Goal: Task Accomplishment & Management: Use online tool/utility

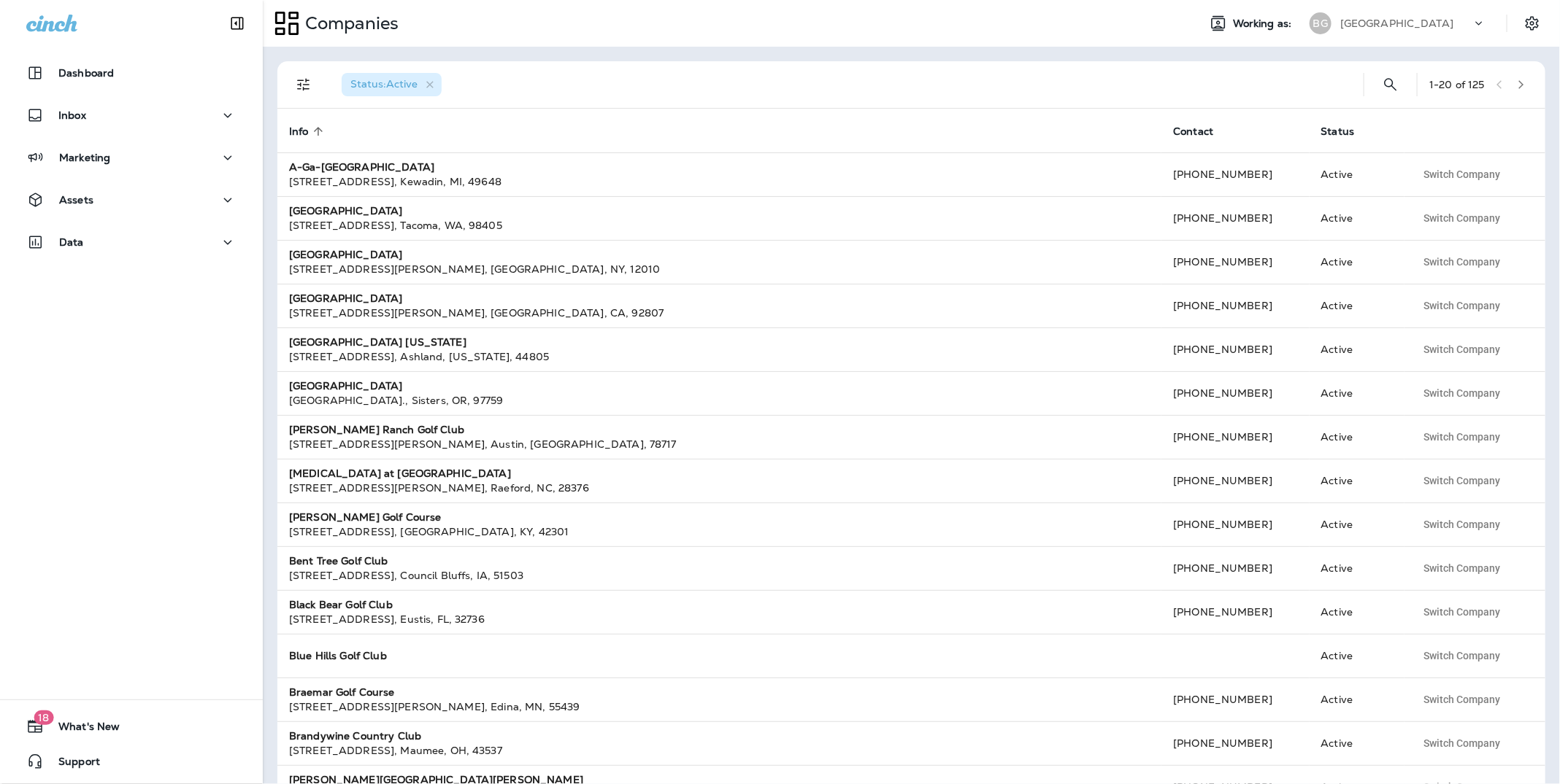
click at [1395, 23] on p "[GEOGRAPHIC_DATA]" at bounding box center [1396, 23] width 113 height 11
type input "**********"
click at [1414, 122] on p "Rock Creek Golf Club" at bounding box center [1387, 120] width 113 height 11
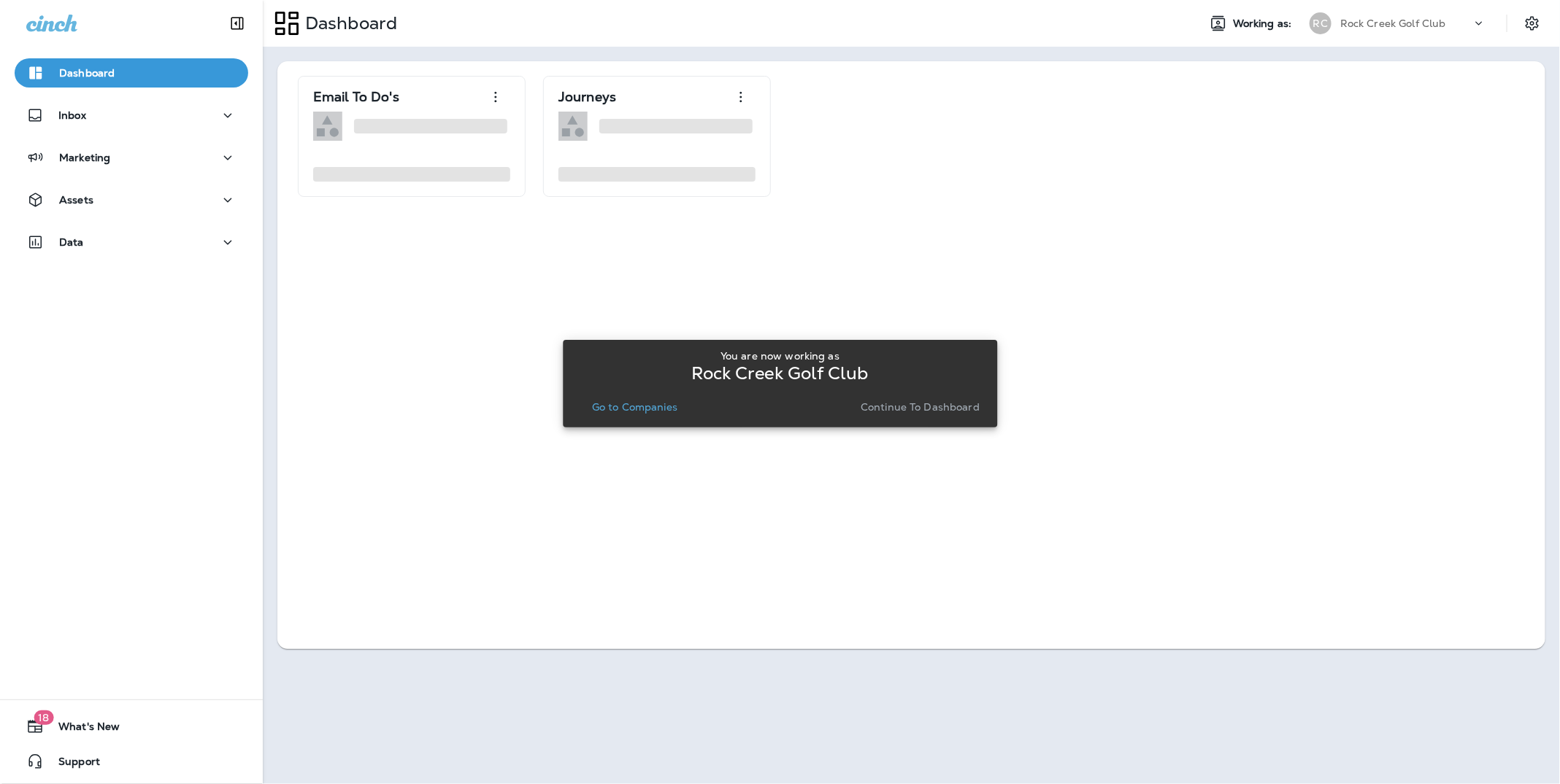
click at [958, 401] on p "Continue to Dashboard" at bounding box center [919, 407] width 119 height 11
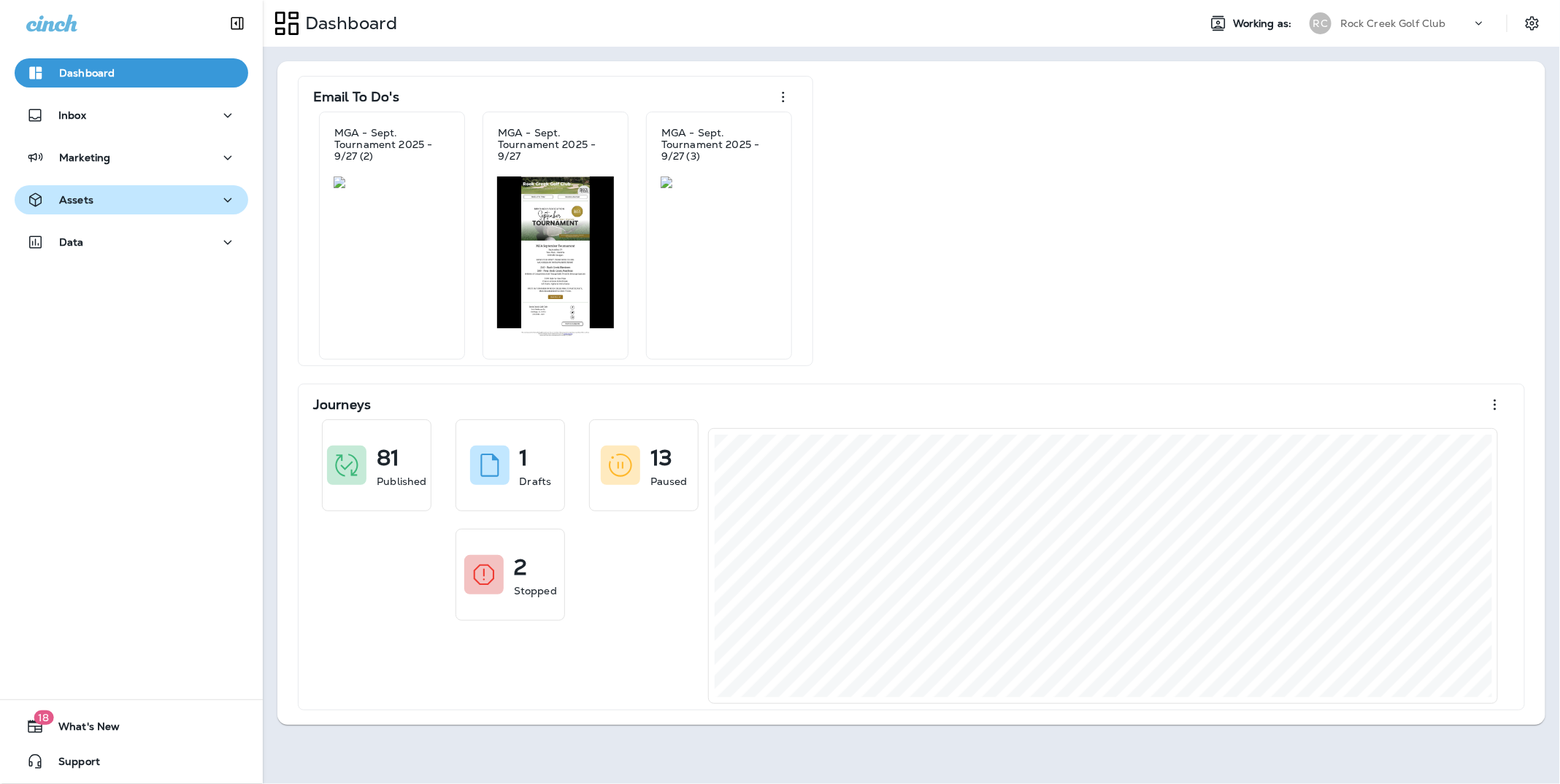
click at [91, 194] on p "Assets" at bounding box center [76, 200] width 35 height 11
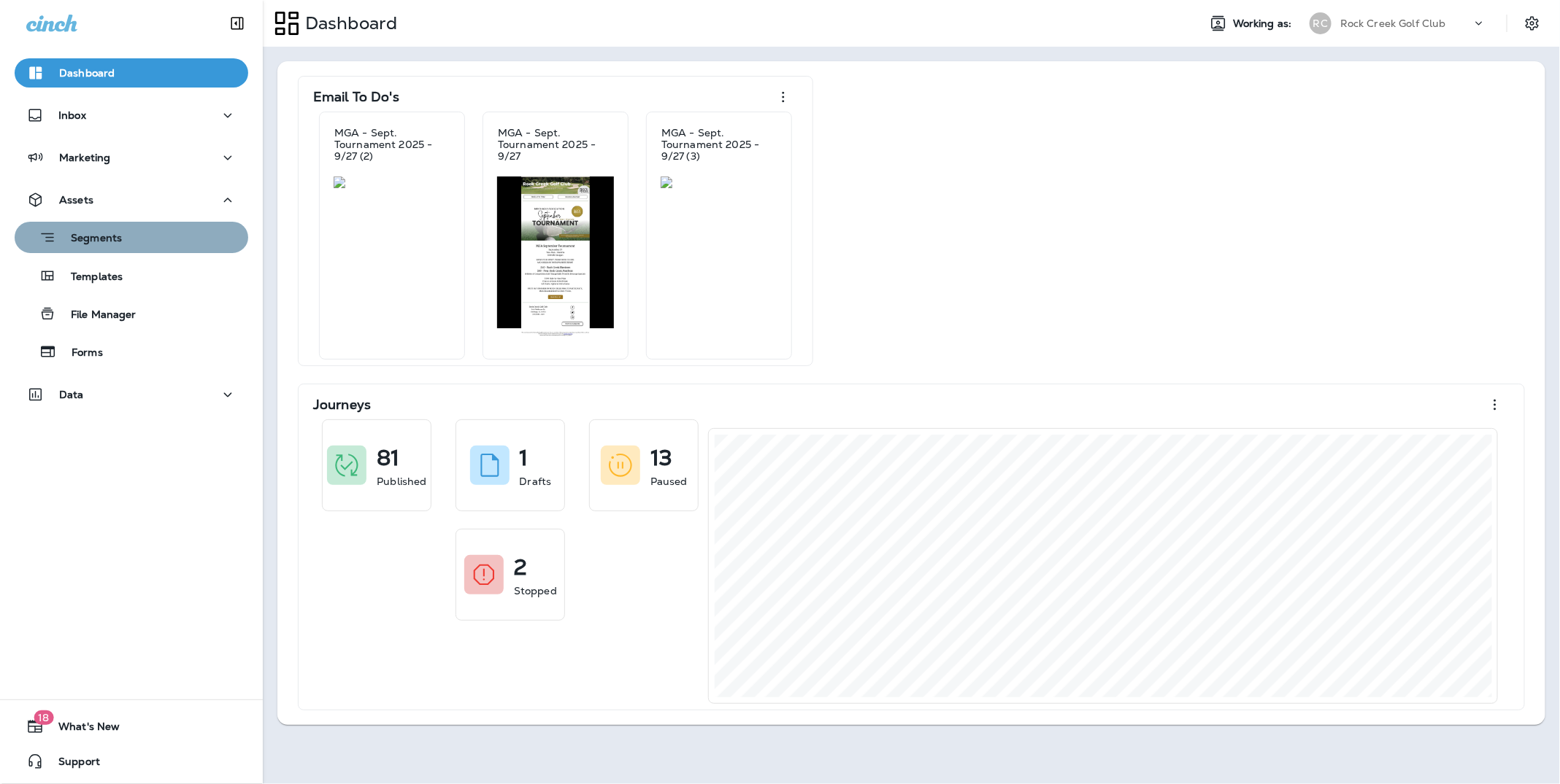
click at [150, 233] on div "Segments" at bounding box center [131, 237] width 222 height 22
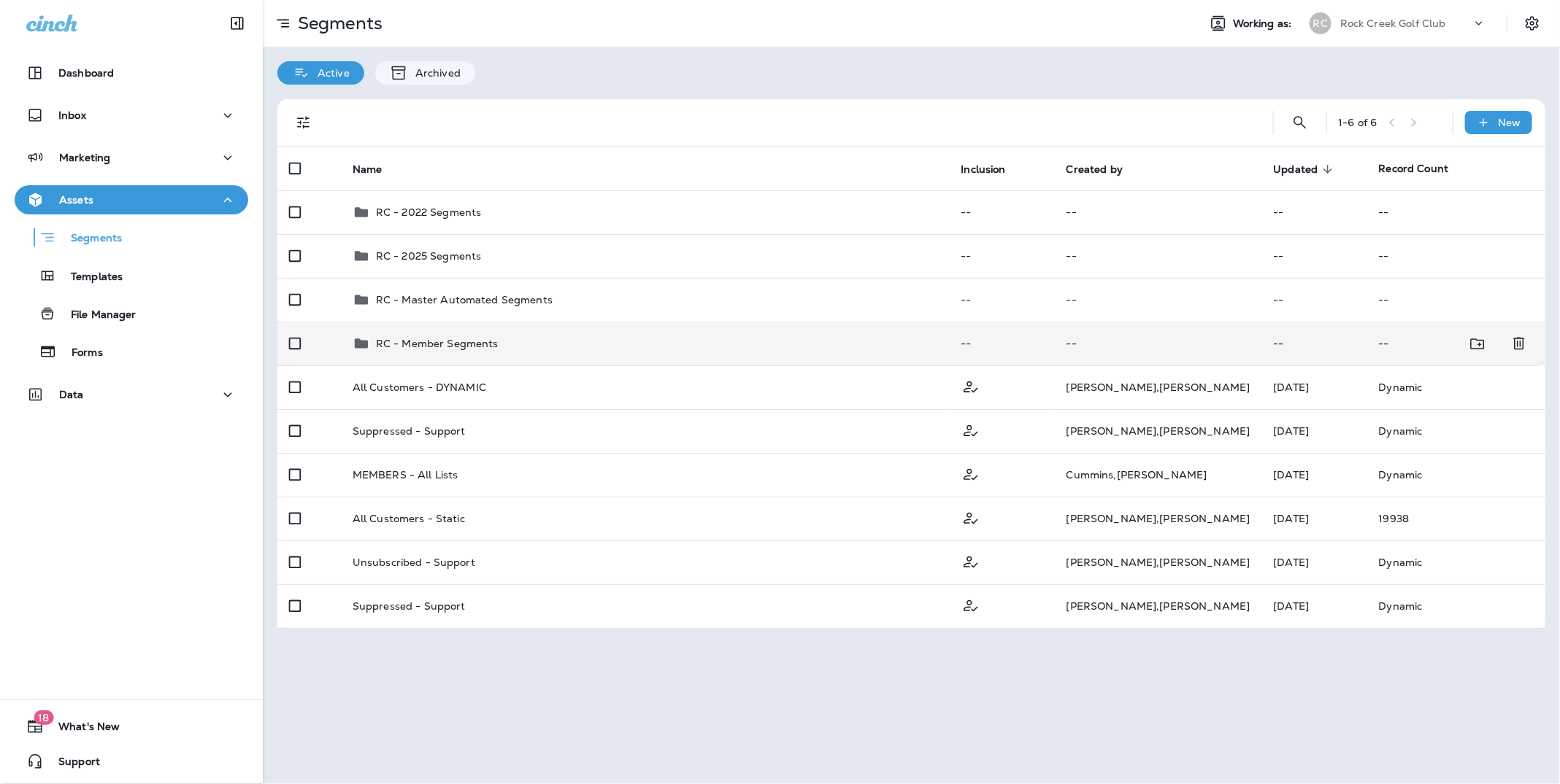
click at [469, 350] on div "RC - Member Segments" at bounding box center [437, 344] width 123 height 18
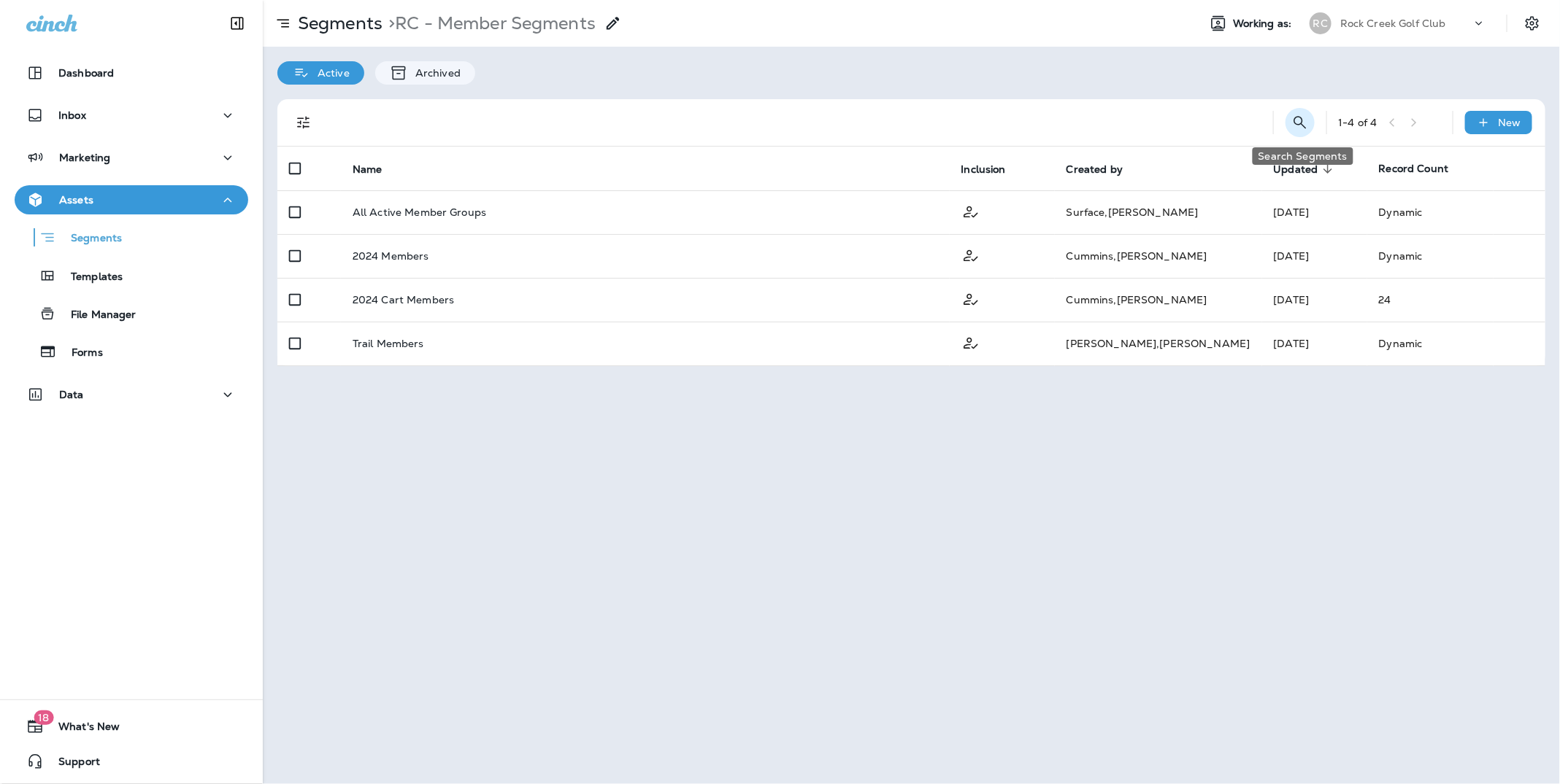
click at [1305, 125] on icon "Search Segments" at bounding box center [1300, 123] width 18 height 18
click at [1209, 130] on input "text" at bounding box center [1235, 121] width 130 height 38
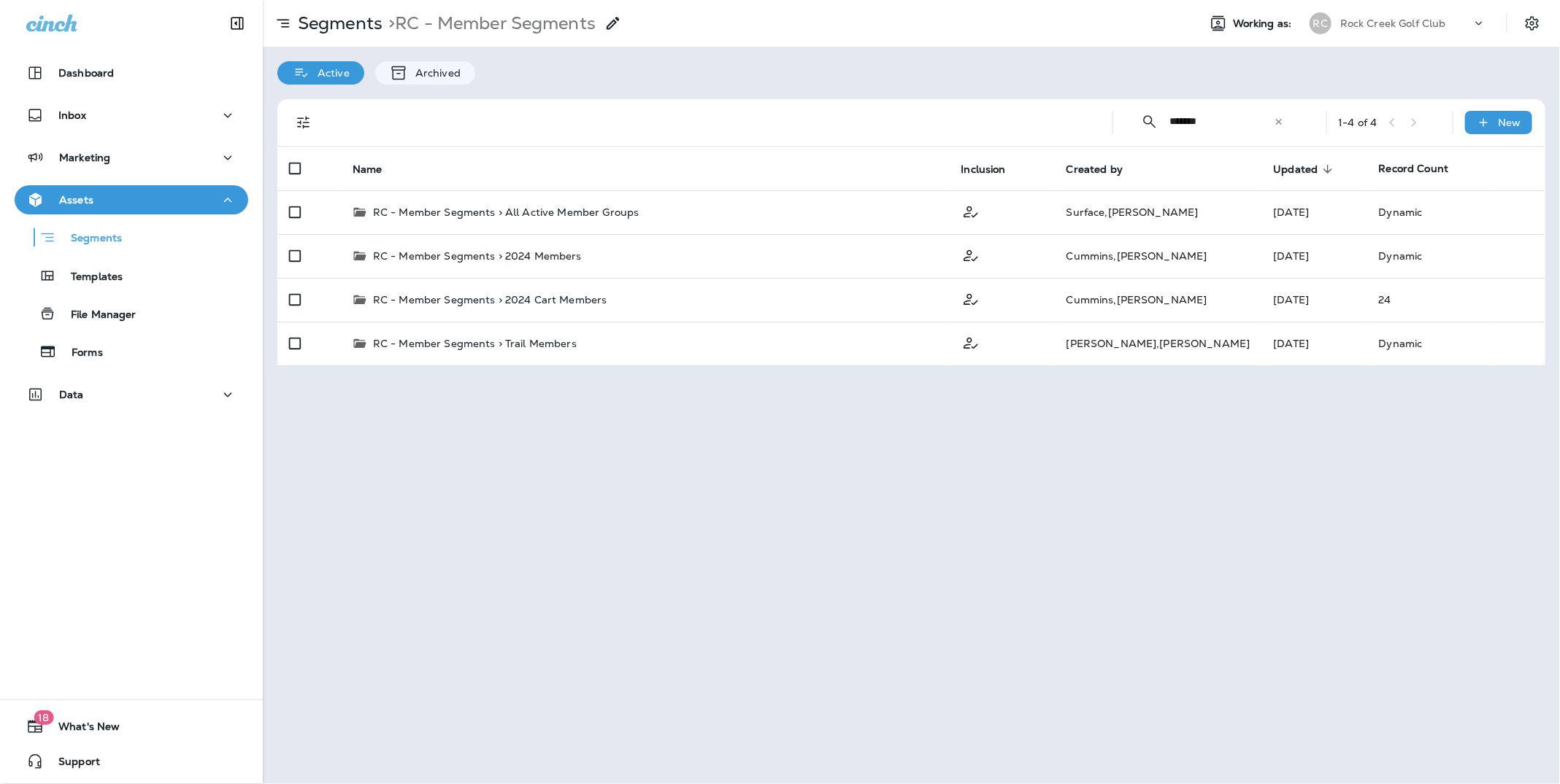
type input "*******"
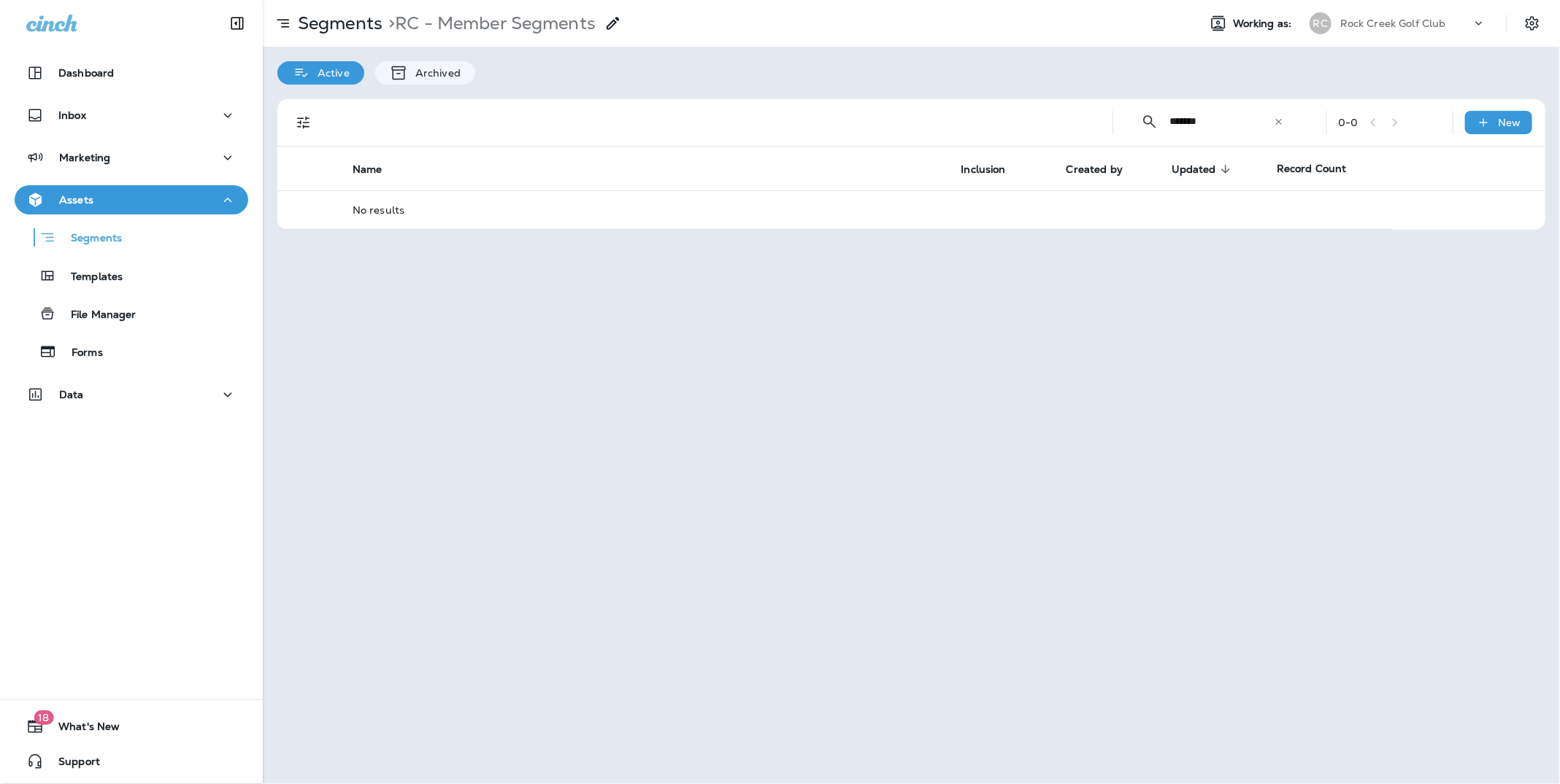
drag, startPoint x: 1223, startPoint y: 122, endPoint x: 1115, endPoint y: 112, distance: 108.5
click at [1115, 120] on div "​ ******* ​ ​ 0 - 0 New" at bounding box center [914, 123] width 1250 height 47
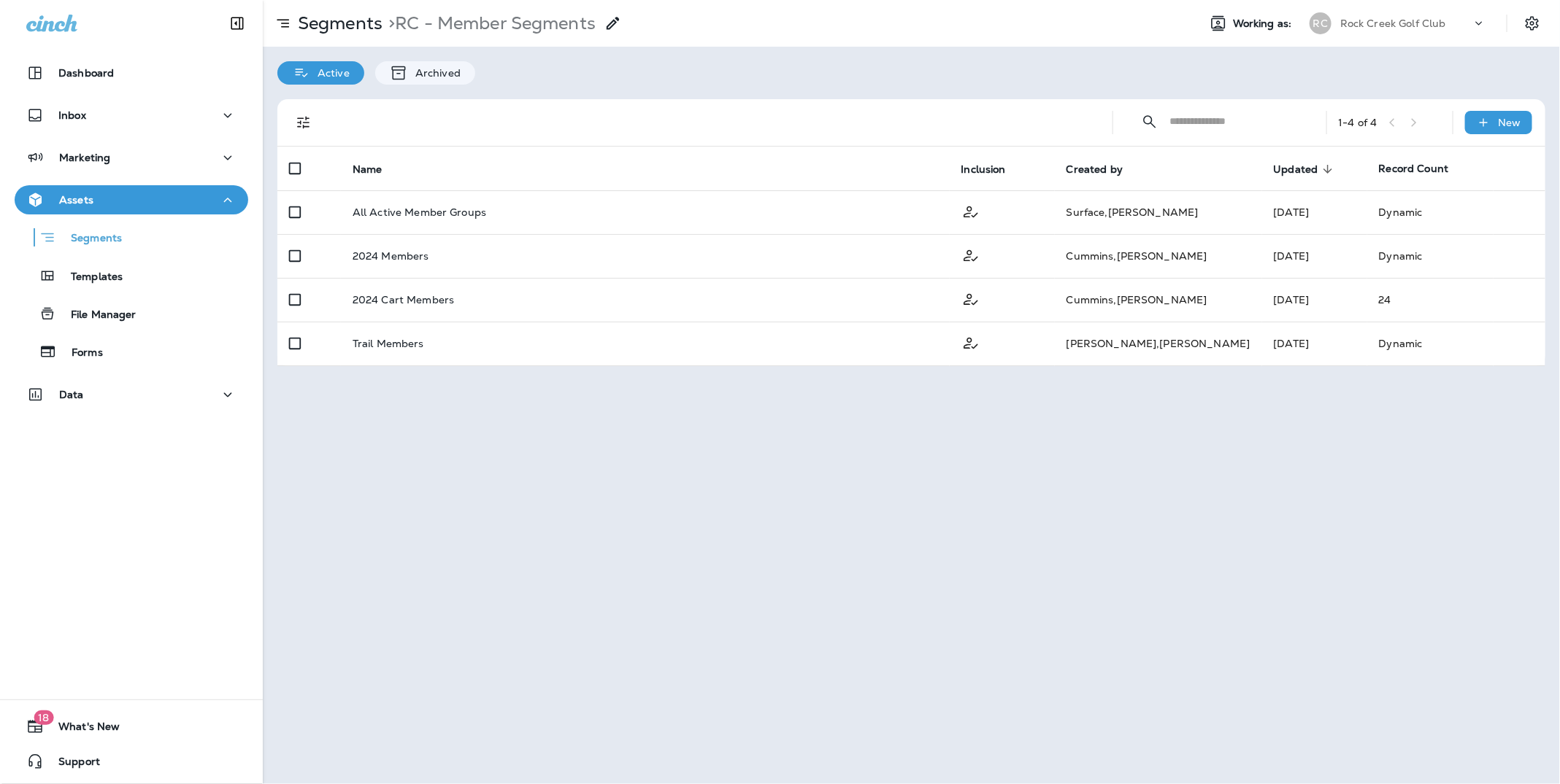
click at [1268, 122] on input "text" at bounding box center [1235, 121] width 130 height 38
paste input "**********"
type input "**********"
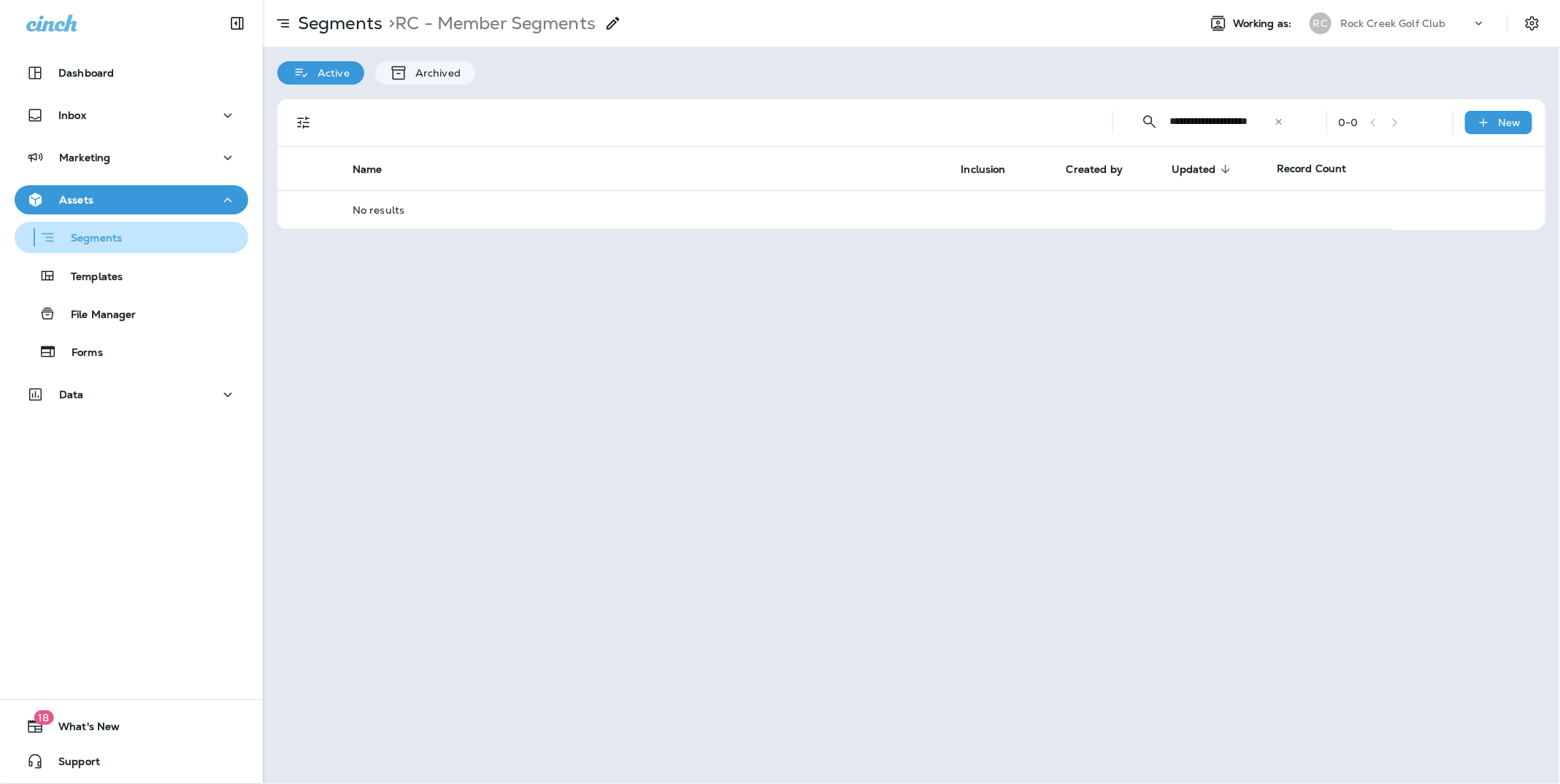
click at [118, 239] on p "Segments" at bounding box center [89, 240] width 66 height 15
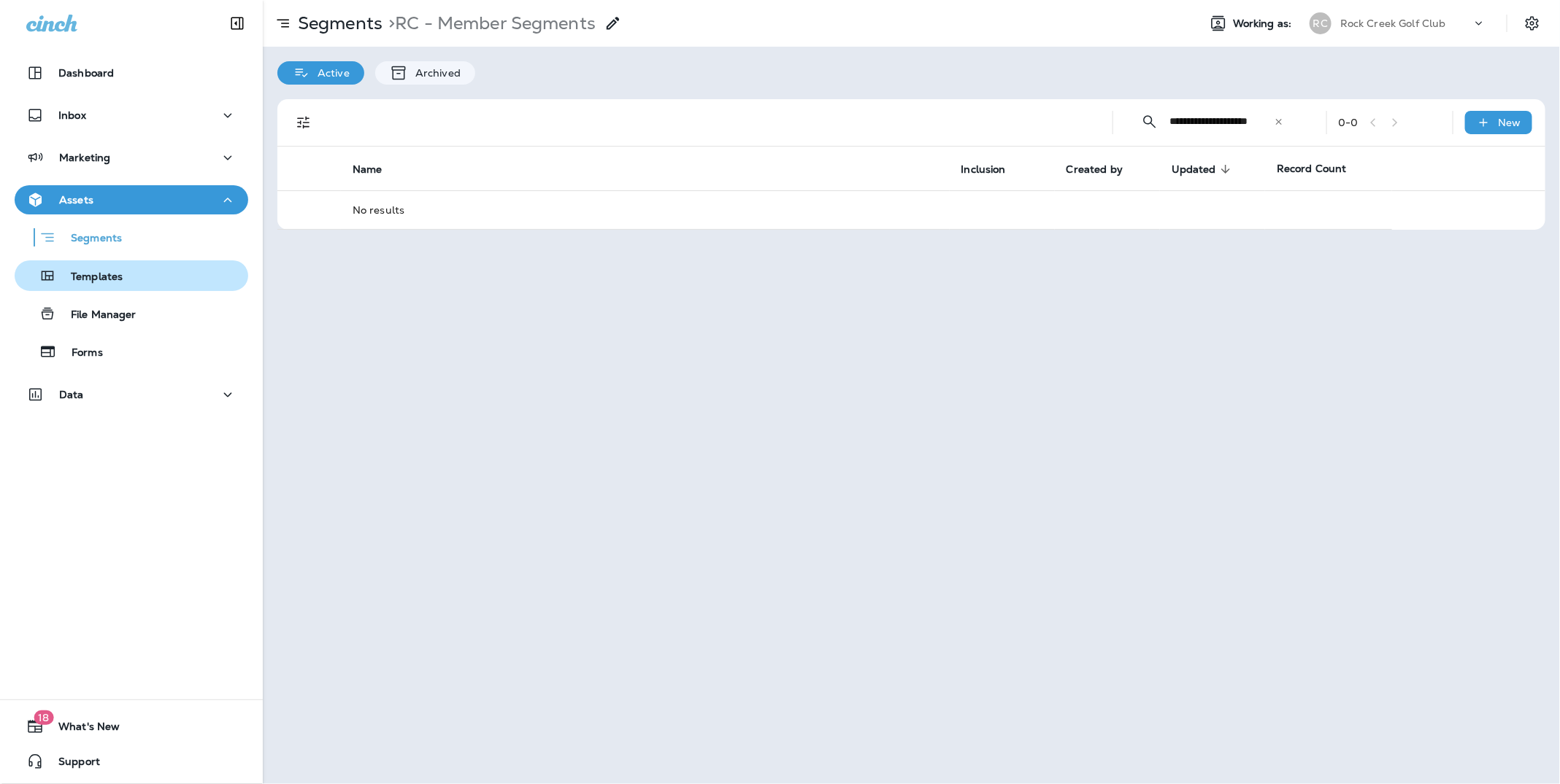
click at [111, 277] on p "Templates" at bounding box center [89, 277] width 67 height 14
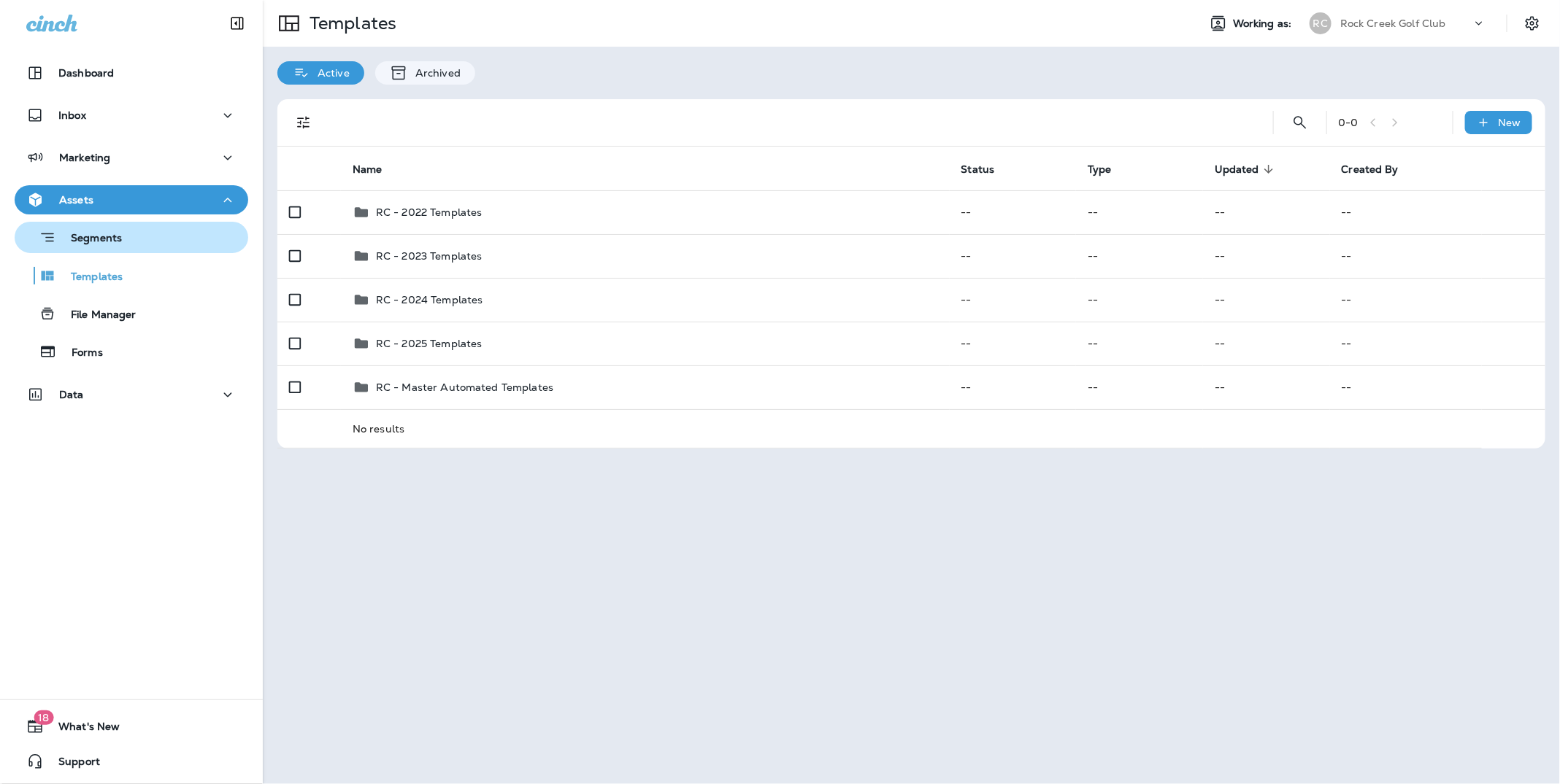
click at [107, 249] on button "Segments" at bounding box center [131, 237] width 233 height 31
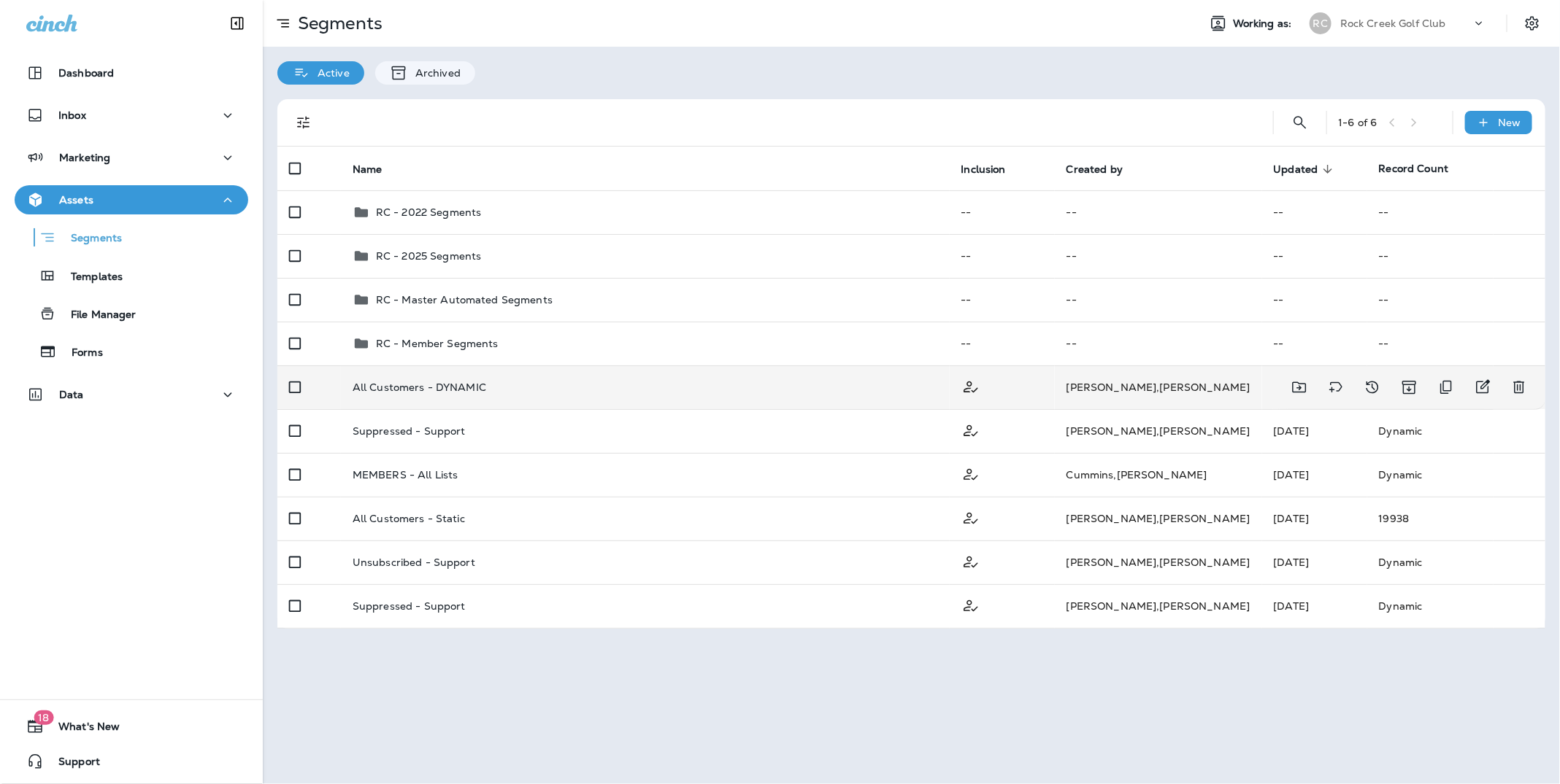
click at [473, 383] on p "All Customers - DYNAMIC" at bounding box center [419, 387] width 134 height 11
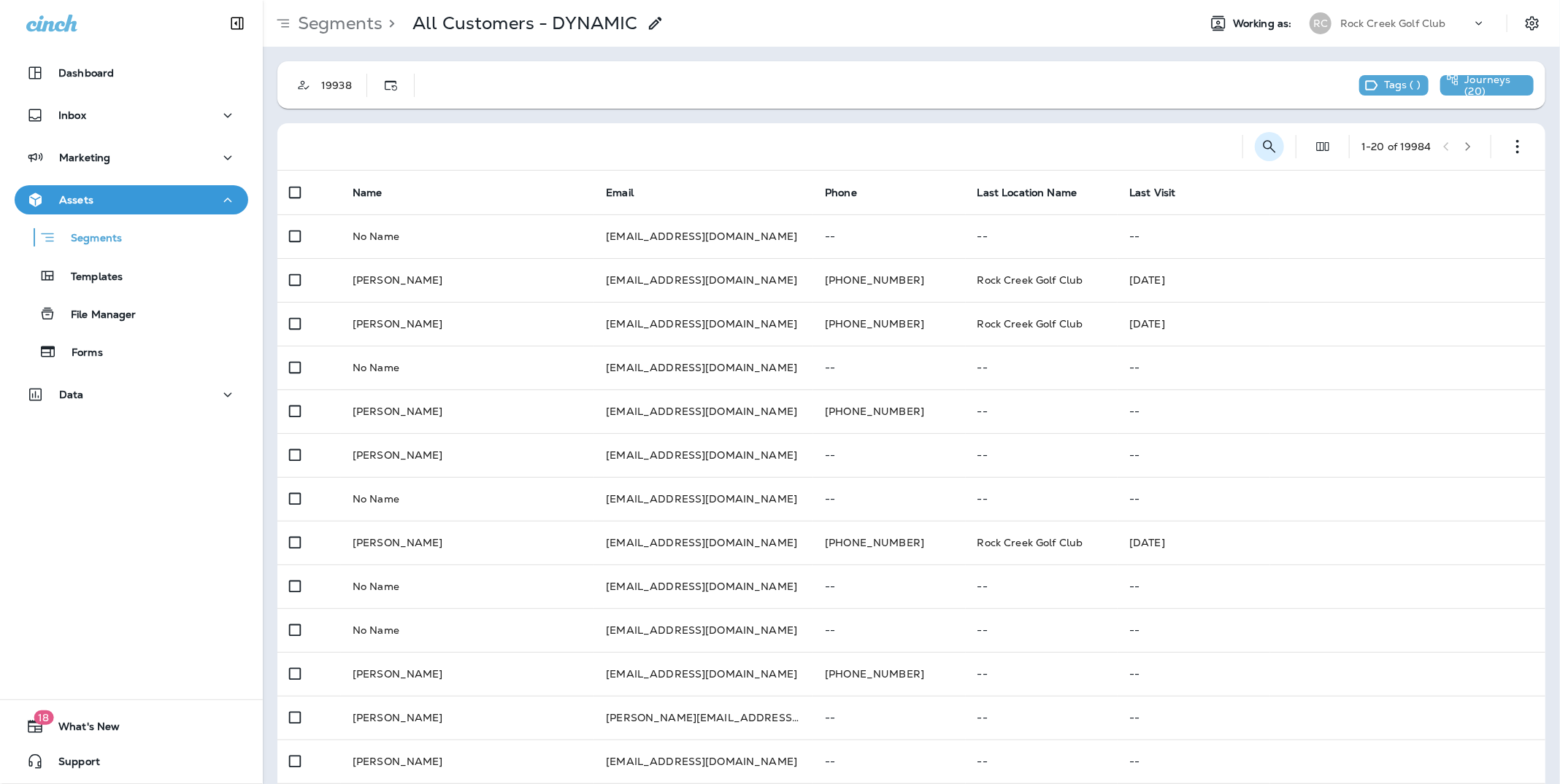
click at [1268, 141] on icon "Search Segments" at bounding box center [1269, 146] width 18 height 18
click at [1187, 147] on input "text" at bounding box center [1204, 145] width 130 height 38
type input "**********"
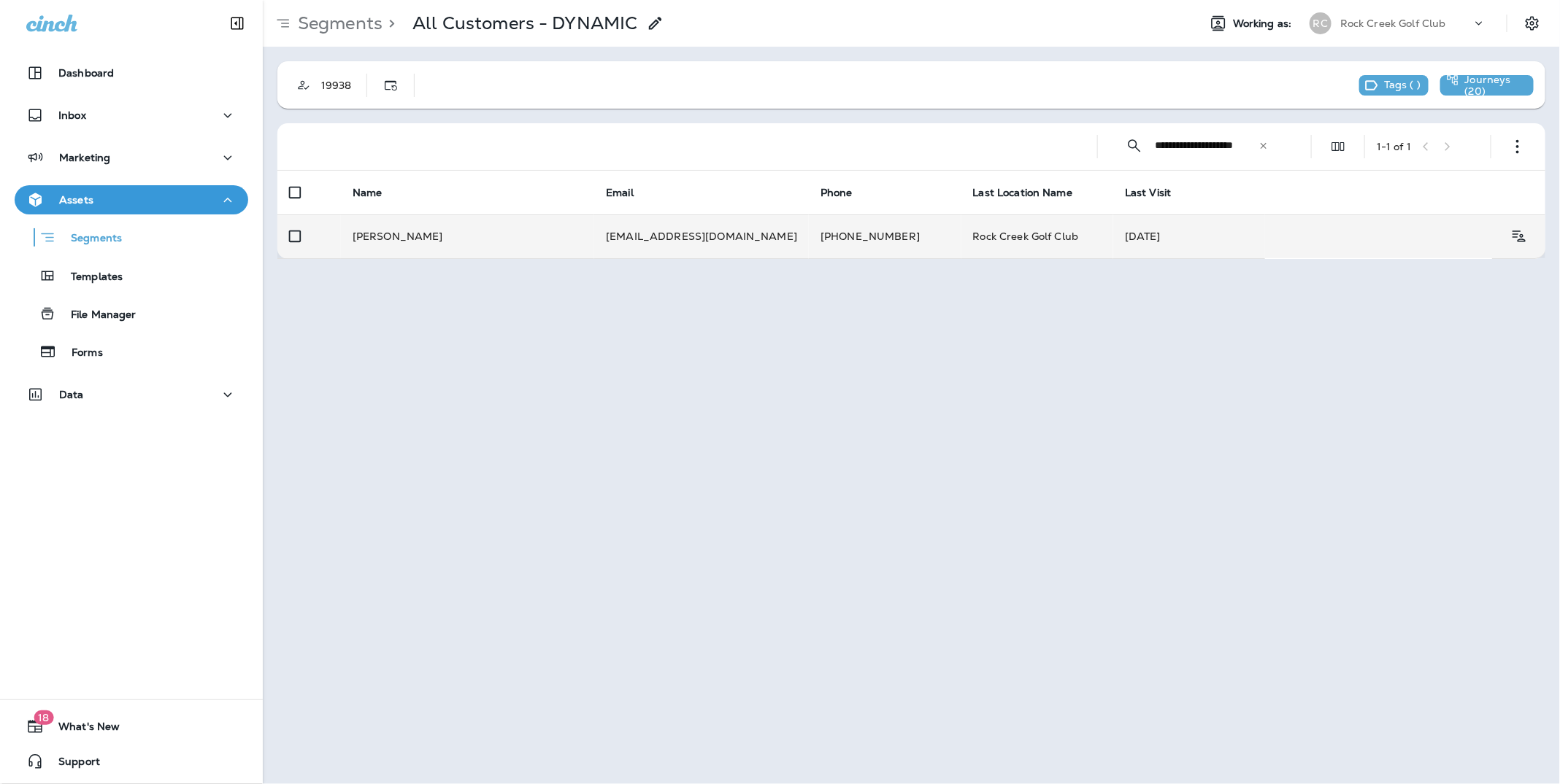
click at [663, 242] on td "[EMAIL_ADDRESS][DOMAIN_NAME]" at bounding box center [701, 236] width 215 height 44
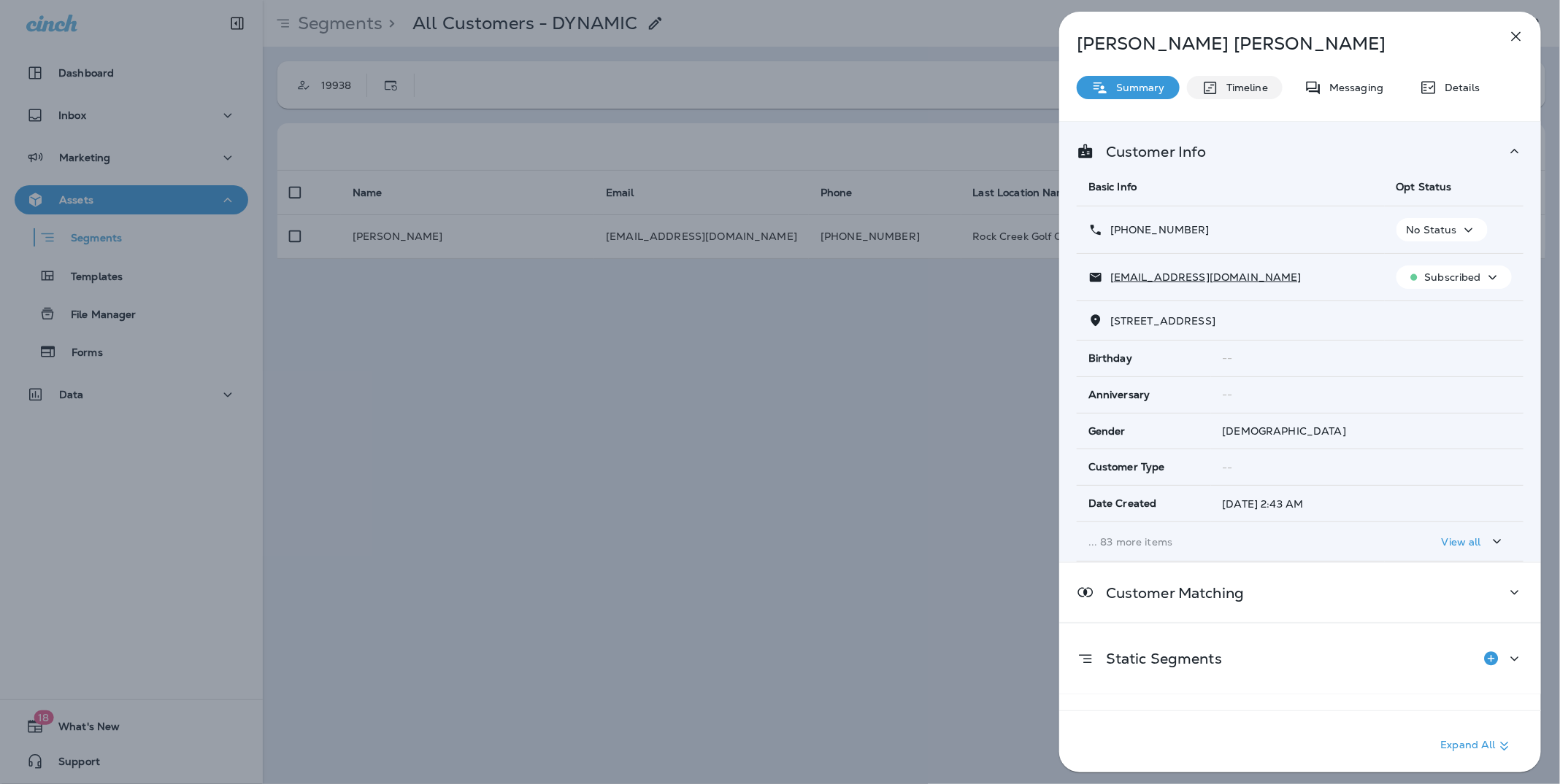
click at [1249, 87] on p "Timeline" at bounding box center [1243, 87] width 49 height 11
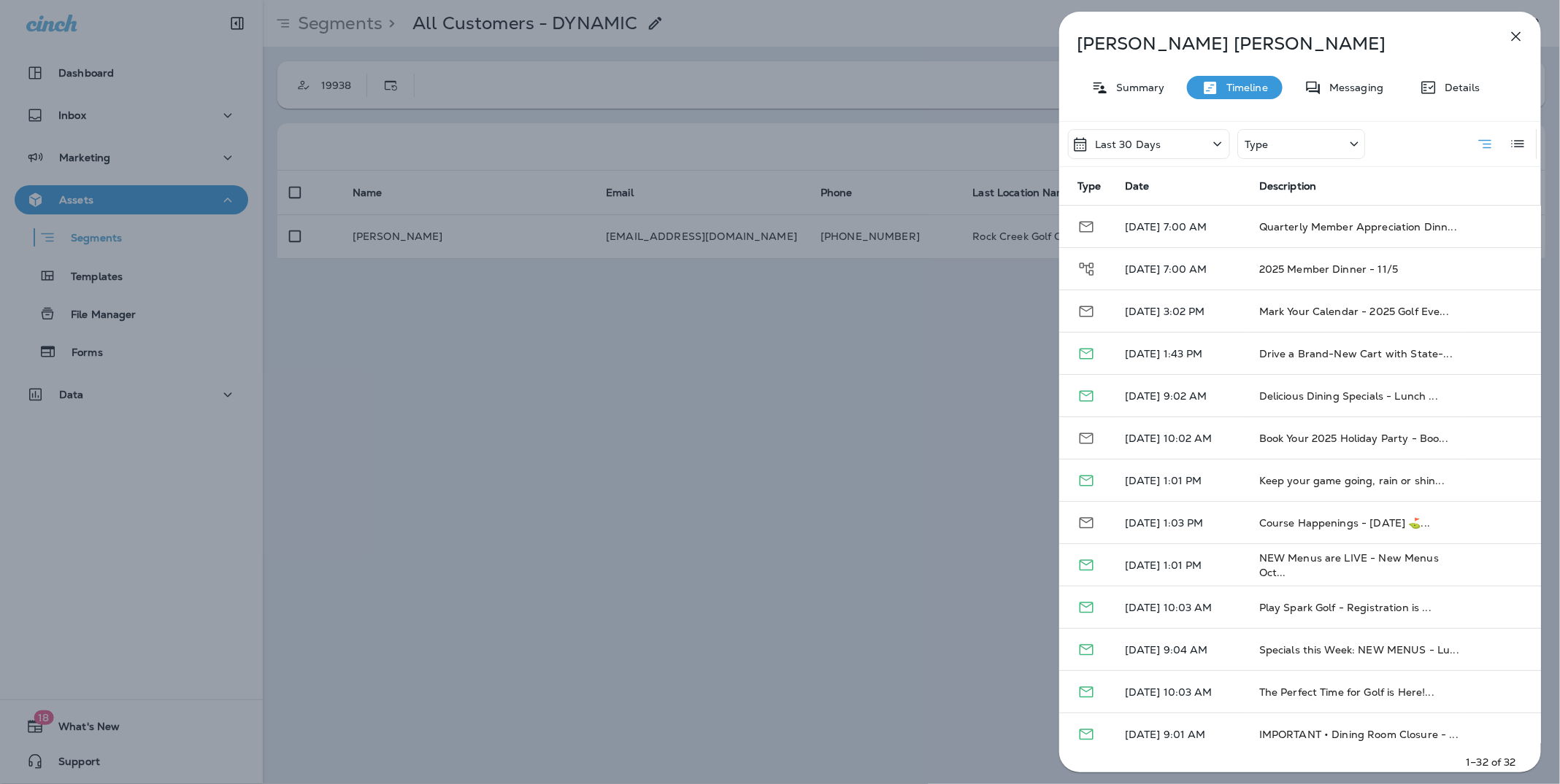
click at [1269, 142] on div "Type" at bounding box center [1300, 144] width 127 height 30
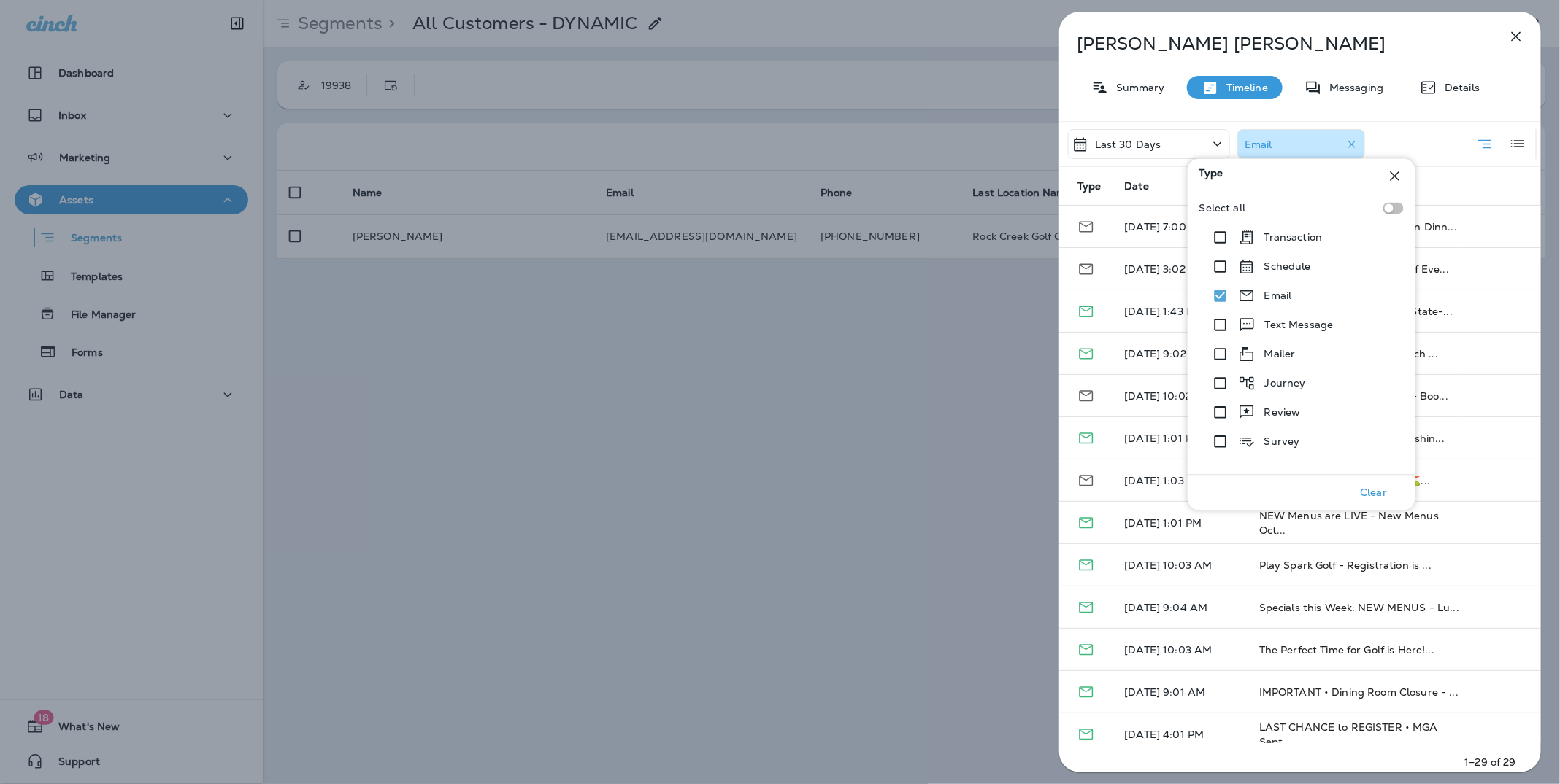
click at [1390, 173] on icon at bounding box center [1395, 176] width 9 height 9
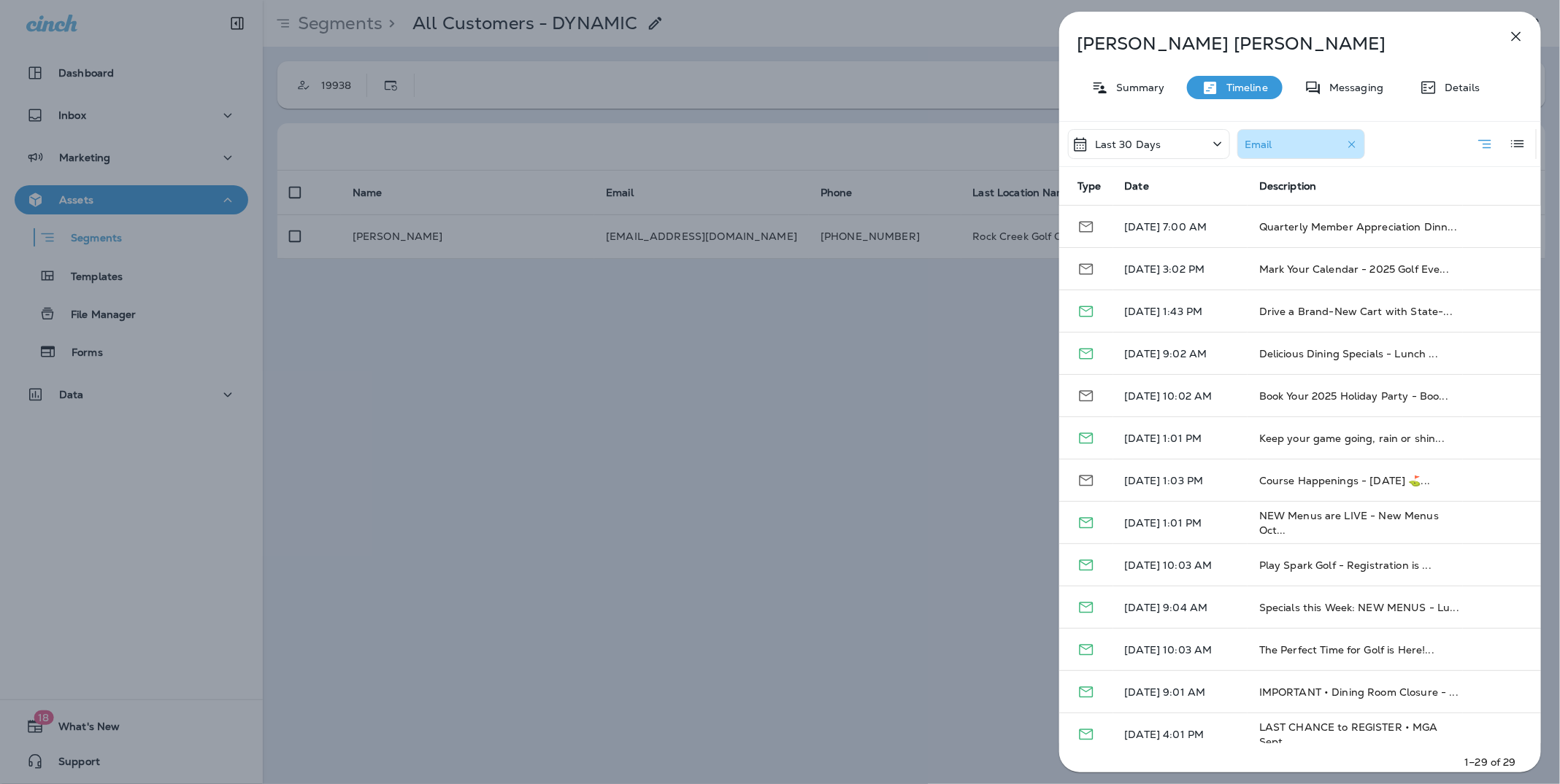
click at [1351, 146] on icon "button" at bounding box center [1352, 144] width 15 height 15
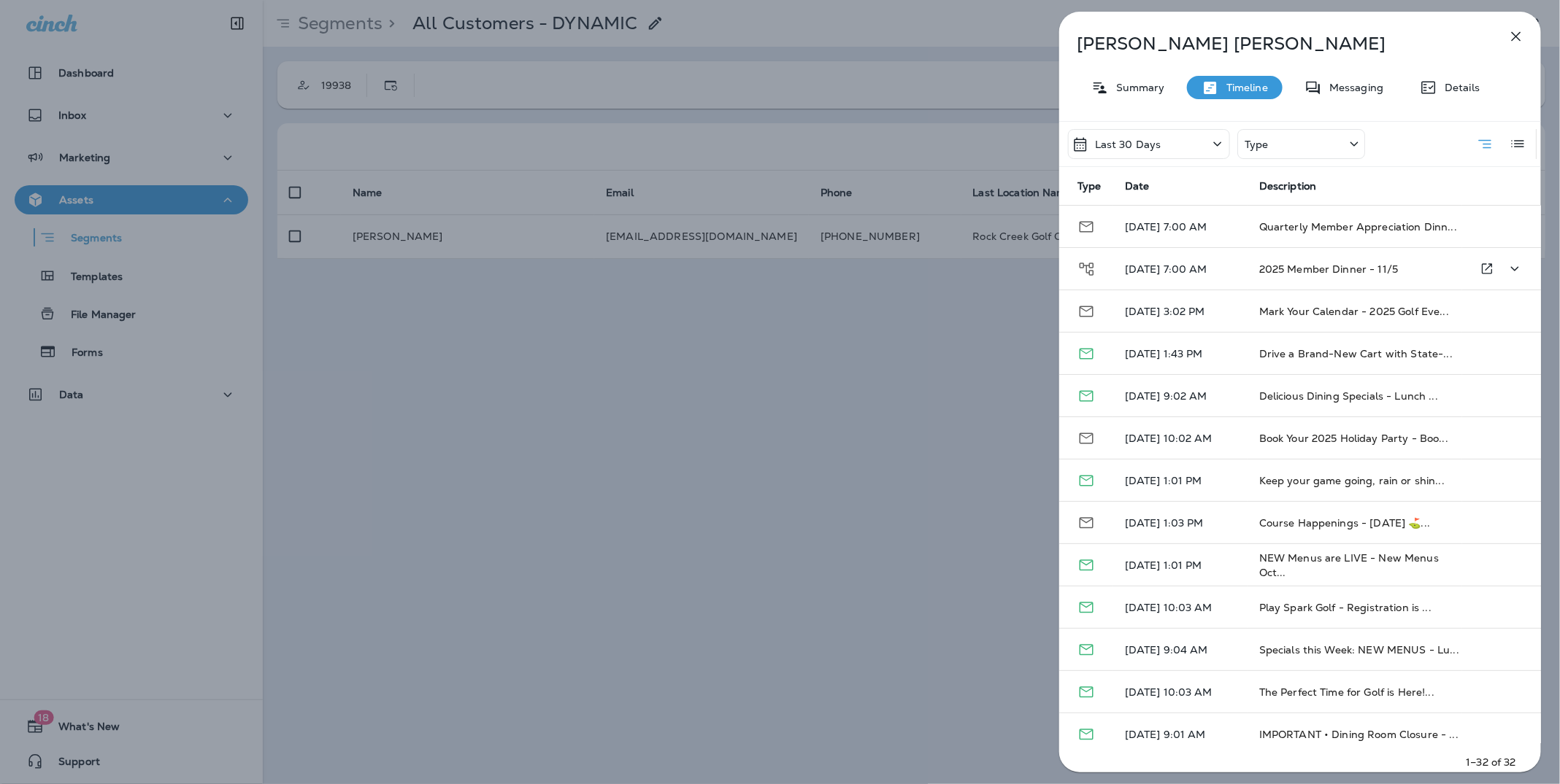
click at [1168, 266] on p "[DATE] 7:00 AM" at bounding box center [1180, 269] width 111 height 11
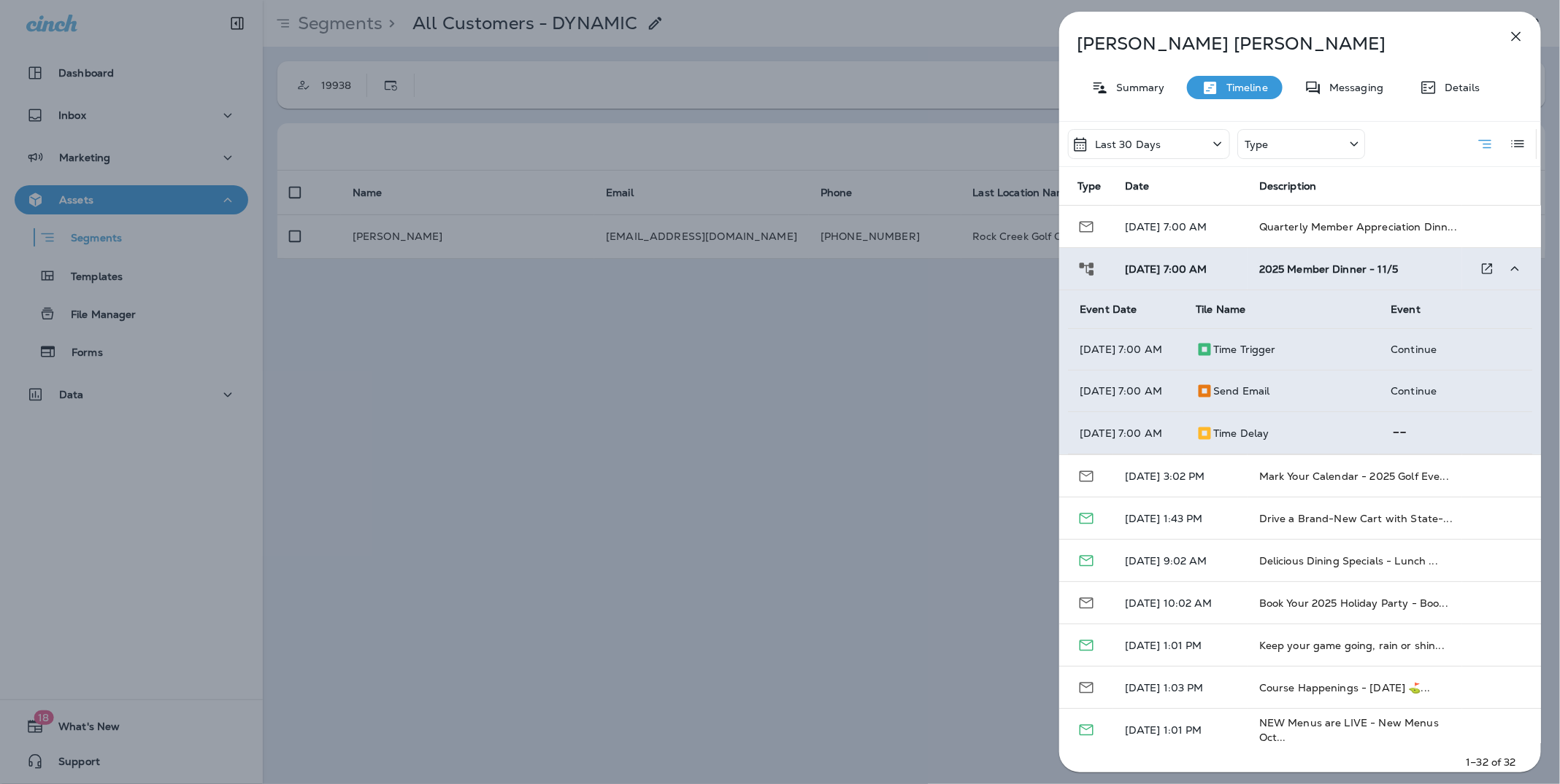
click at [1247, 348] on p "Time Trigger" at bounding box center [1244, 349] width 63 height 11
click at [966, 16] on div "[PERSON_NAME] Summary Timeline Messaging Details Last 30 Days Type Type Date De…" at bounding box center [780, 392] width 1560 height 784
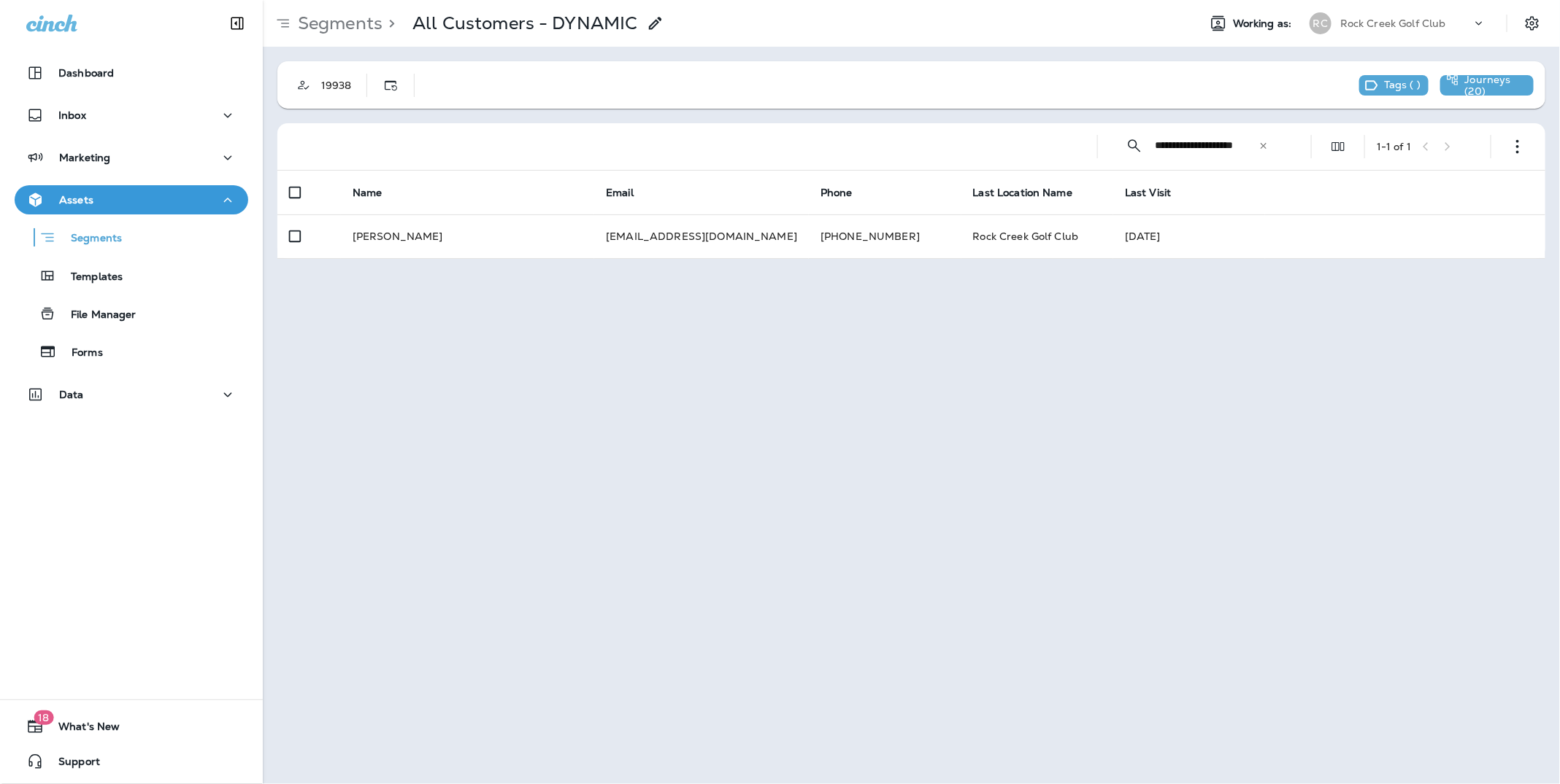
click at [1210, 144] on input "**********" at bounding box center [1206, 145] width 104 height 38
click at [77, 152] on p "Marketing" at bounding box center [84, 157] width 52 height 11
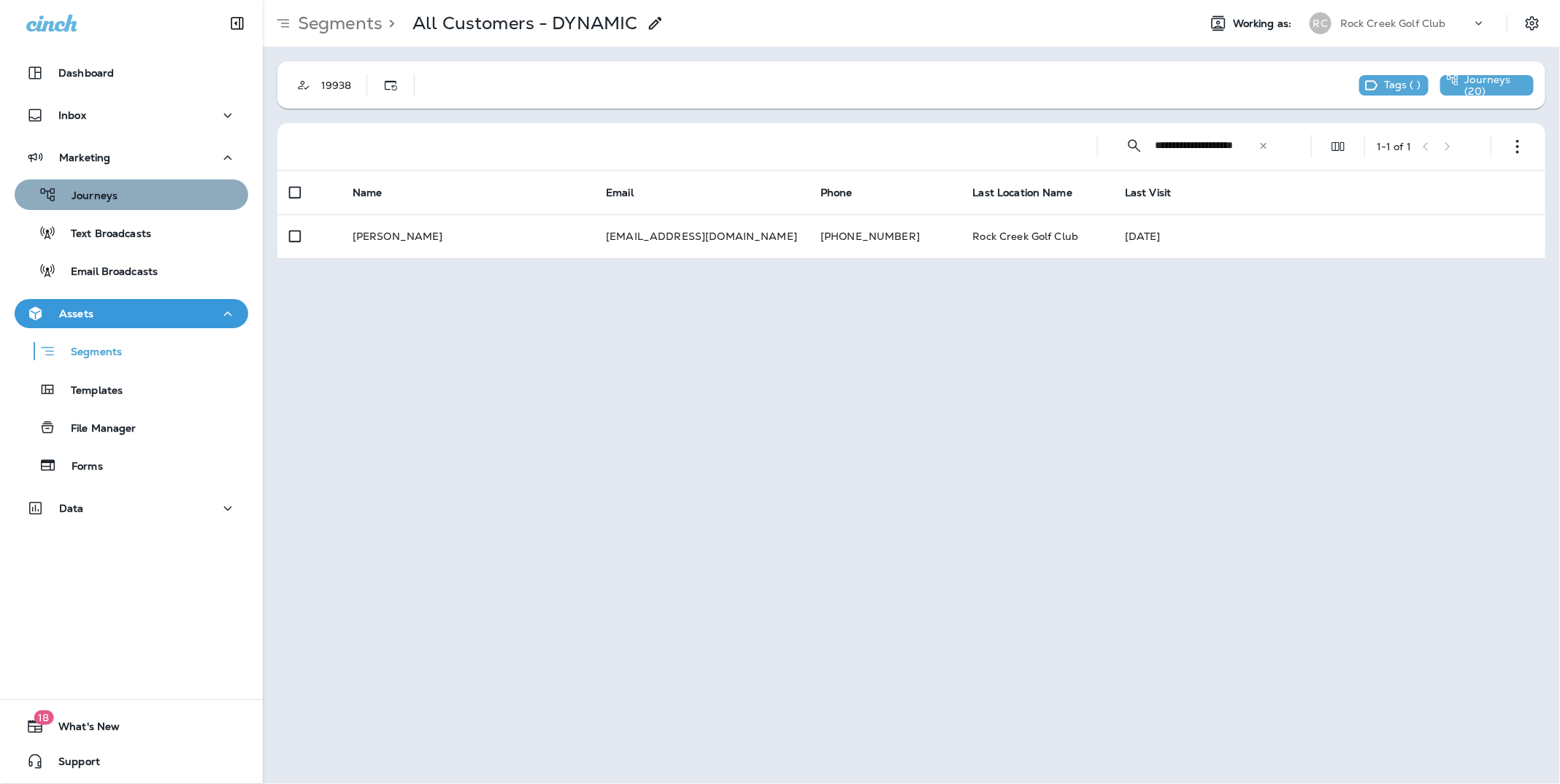
click at [124, 185] on div "Journeys" at bounding box center [131, 194] width 222 height 22
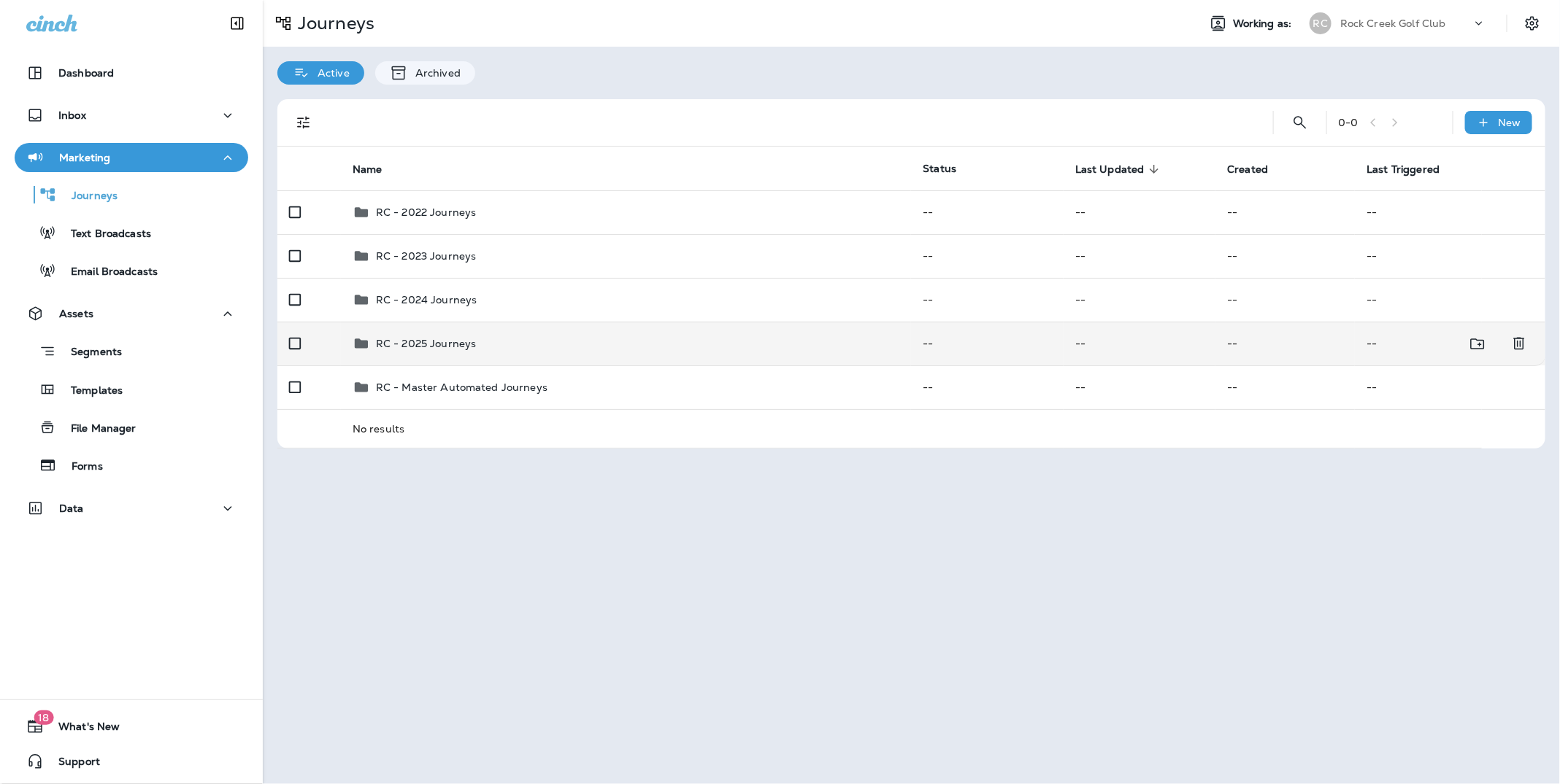
click at [464, 342] on p "RC - 2025 Journeys" at bounding box center [425, 344] width 100 height 11
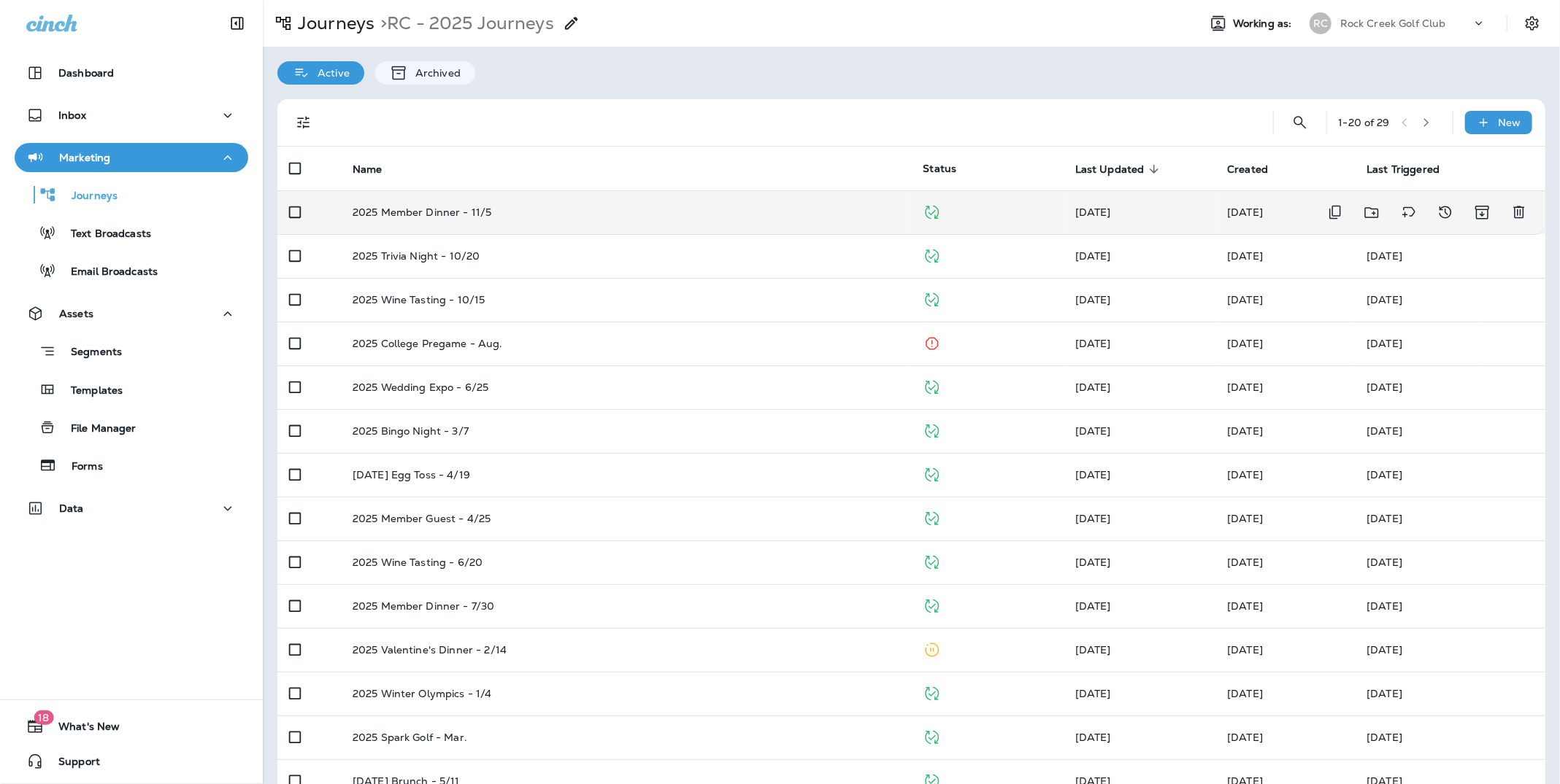
click at [439, 210] on p "2025 Member Dinner - 11/5" at bounding box center [422, 212] width 140 height 11
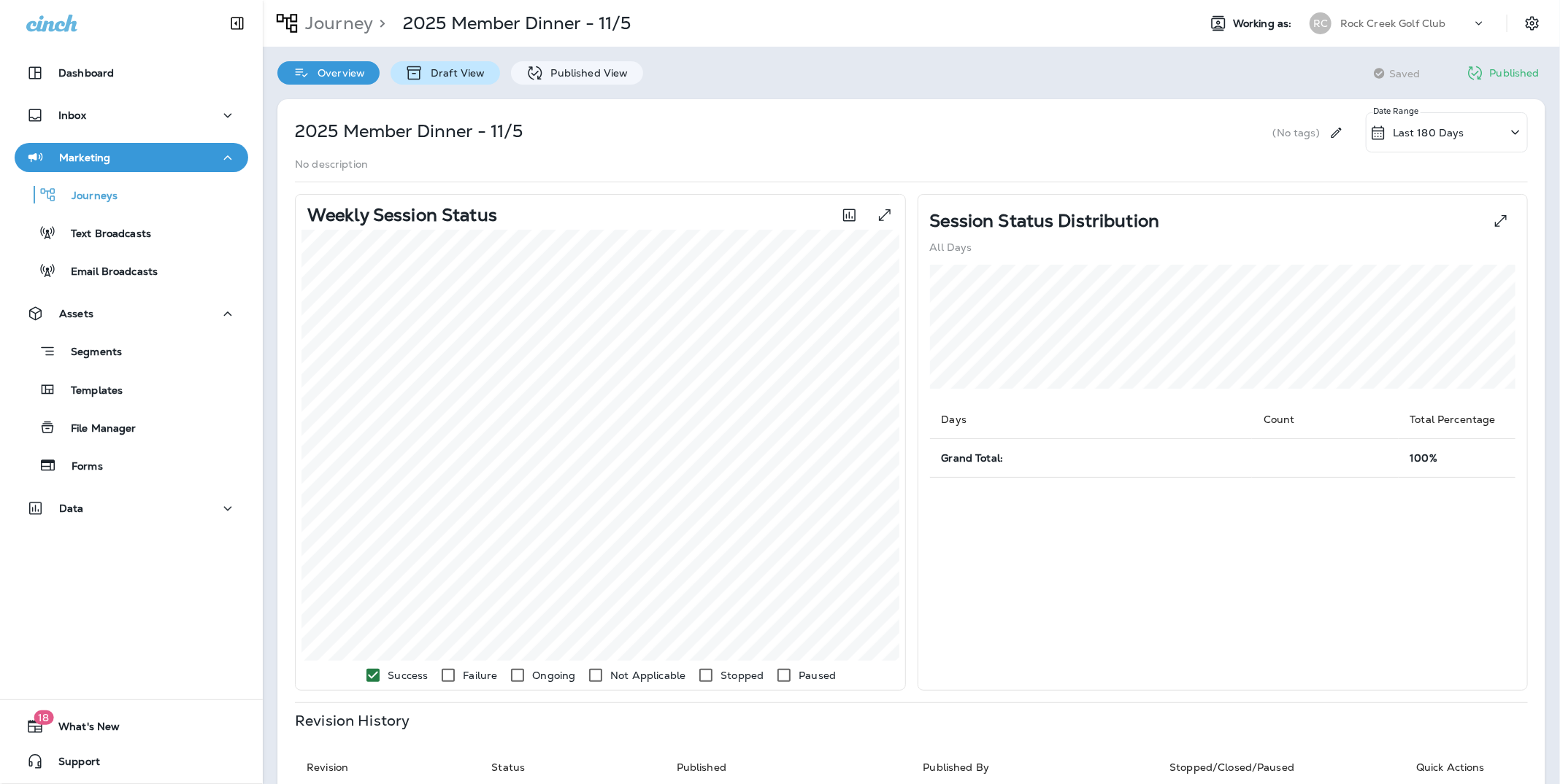
click at [458, 74] on p "Draft View" at bounding box center [453, 73] width 61 height 11
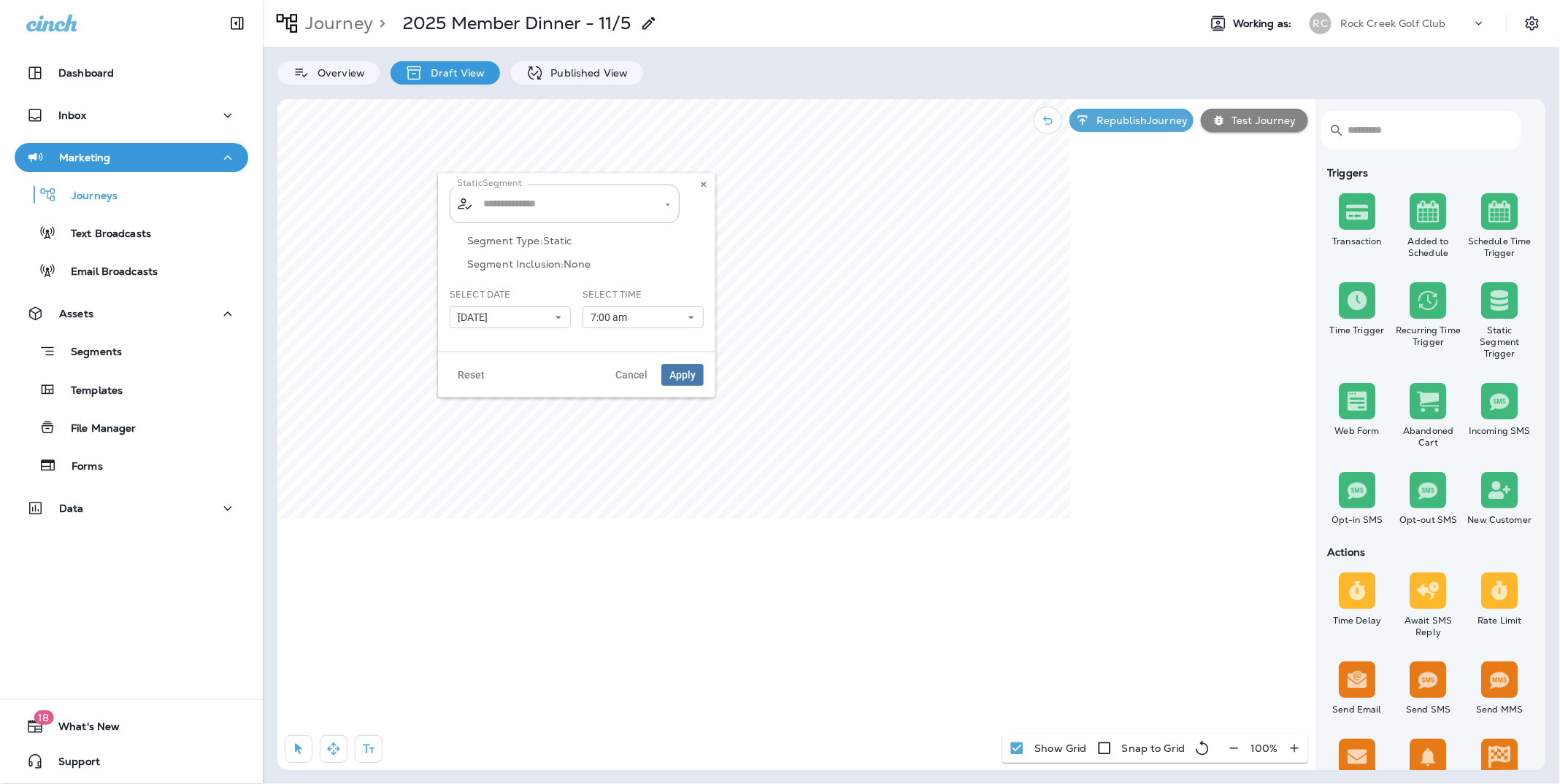
type input "**********"
click at [92, 191] on p "Journeys" at bounding box center [87, 197] width 61 height 14
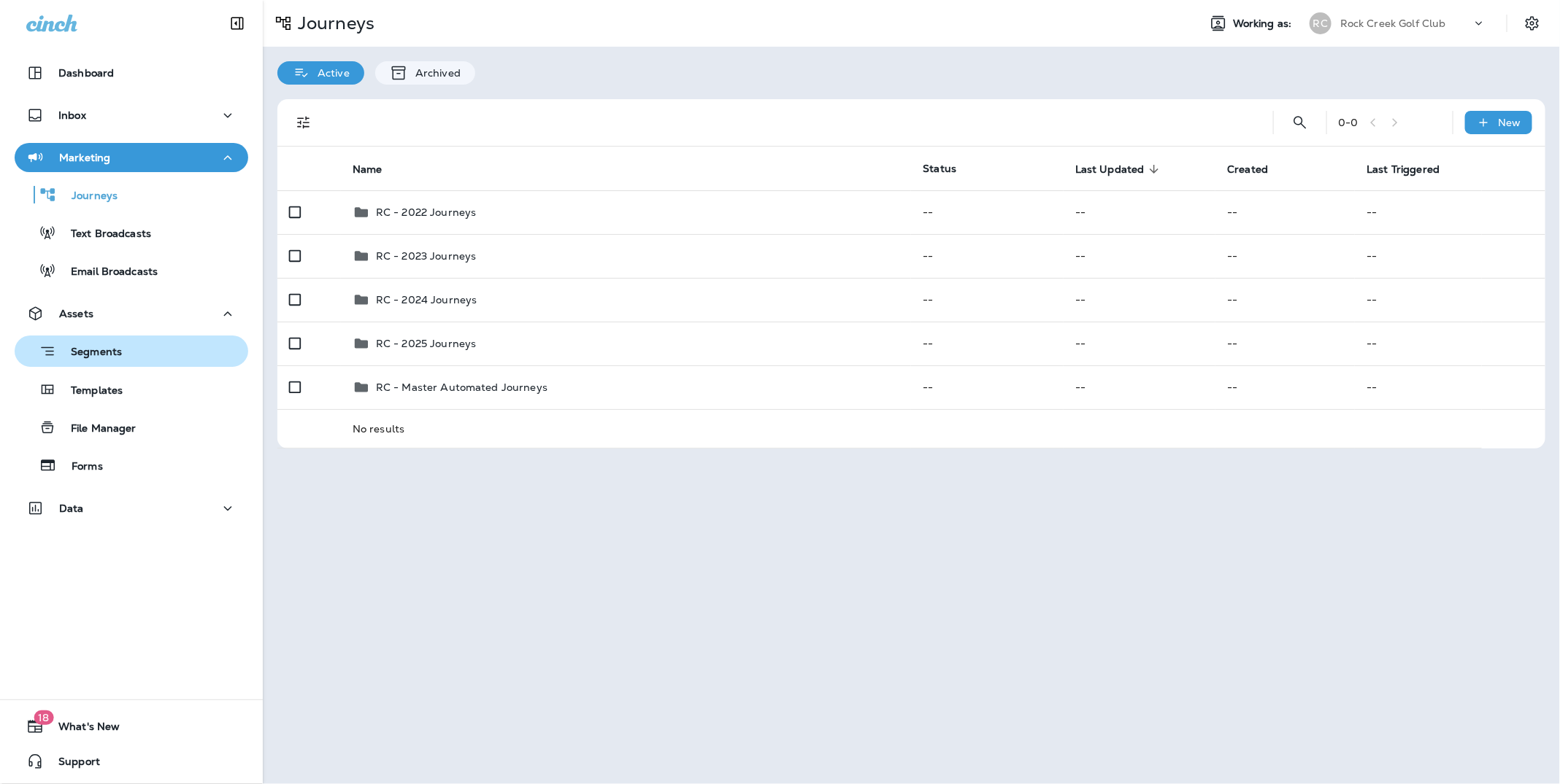
click at [108, 346] on p "Segments" at bounding box center [89, 353] width 66 height 15
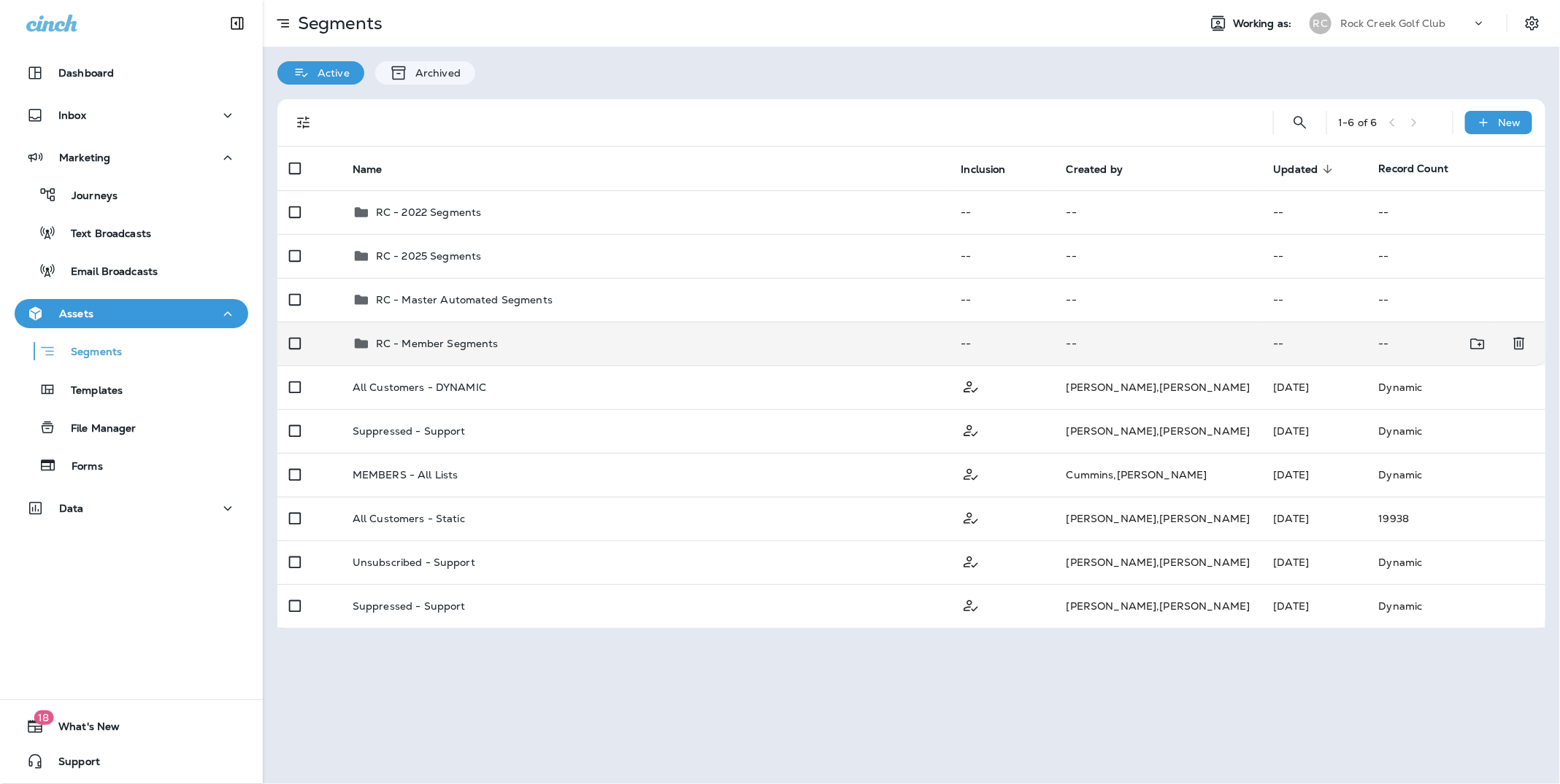
click at [454, 345] on p "RC - Member Segments" at bounding box center [437, 344] width 123 height 11
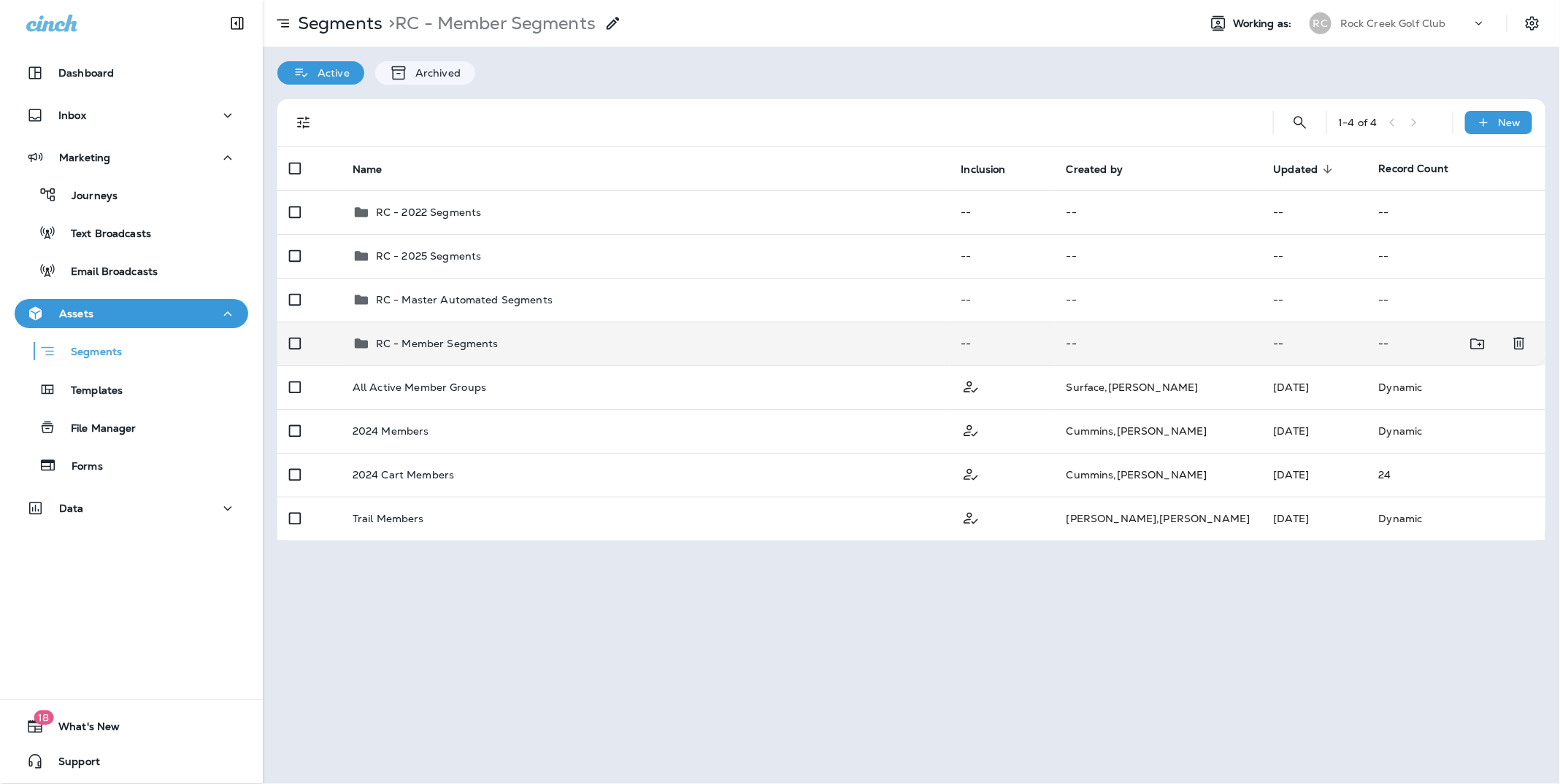
click at [464, 342] on p "RC - Member Segments" at bounding box center [437, 344] width 123 height 11
click at [468, 345] on p "RC - Member Segments" at bounding box center [437, 344] width 123 height 11
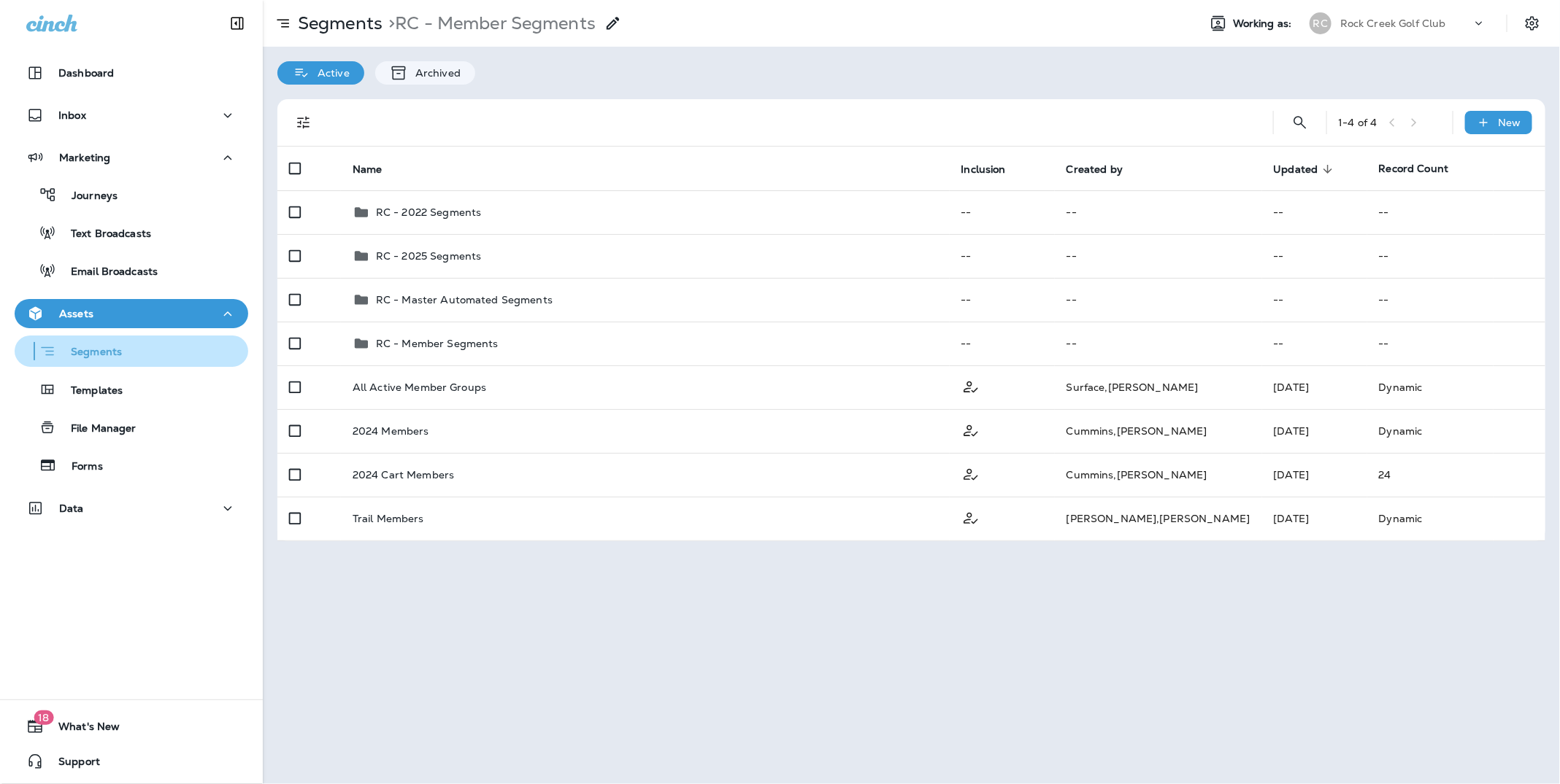
click at [130, 348] on div "Segments" at bounding box center [131, 351] width 222 height 22
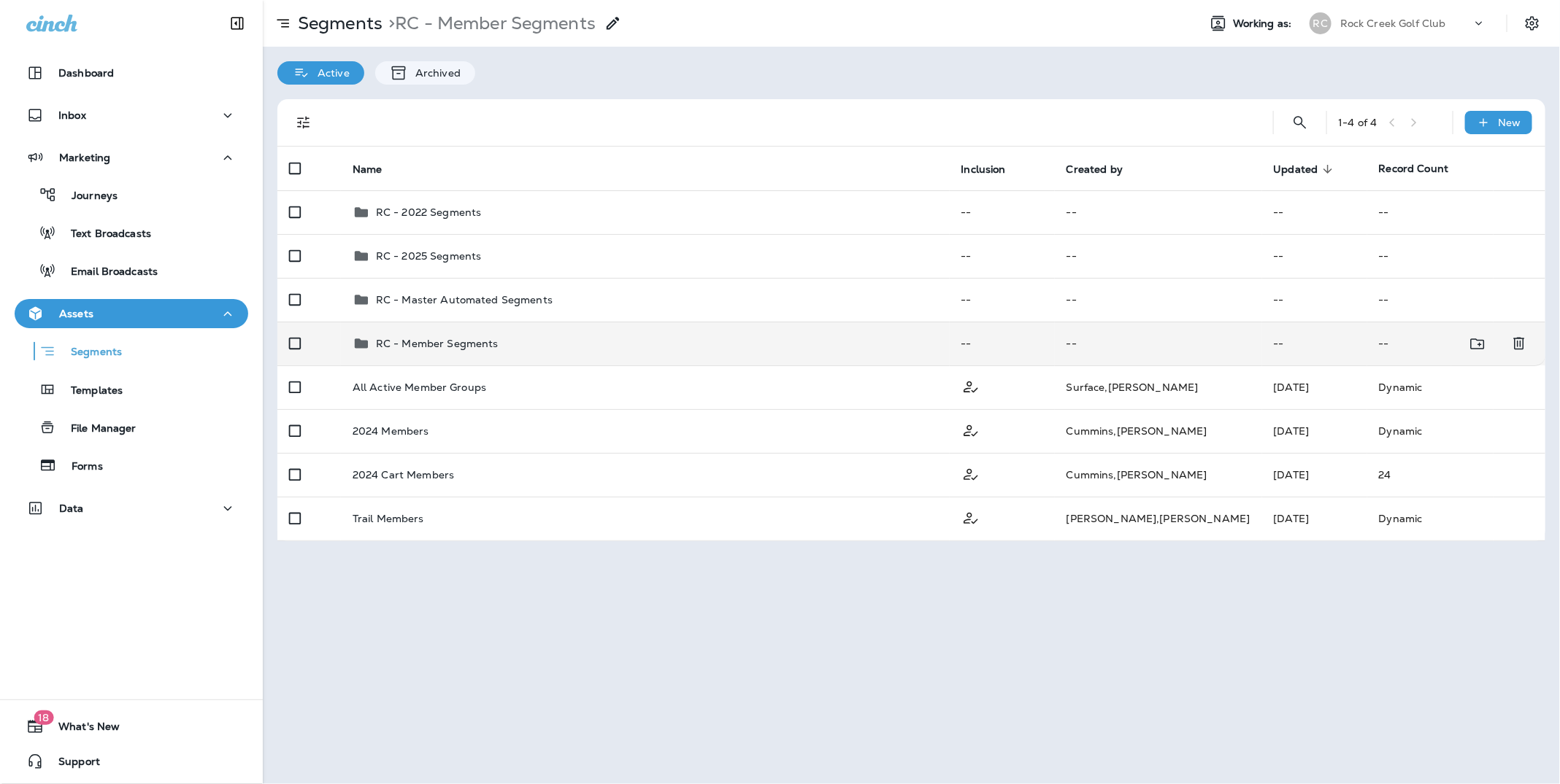
click at [440, 348] on p "RC - Member Segments" at bounding box center [437, 344] width 123 height 11
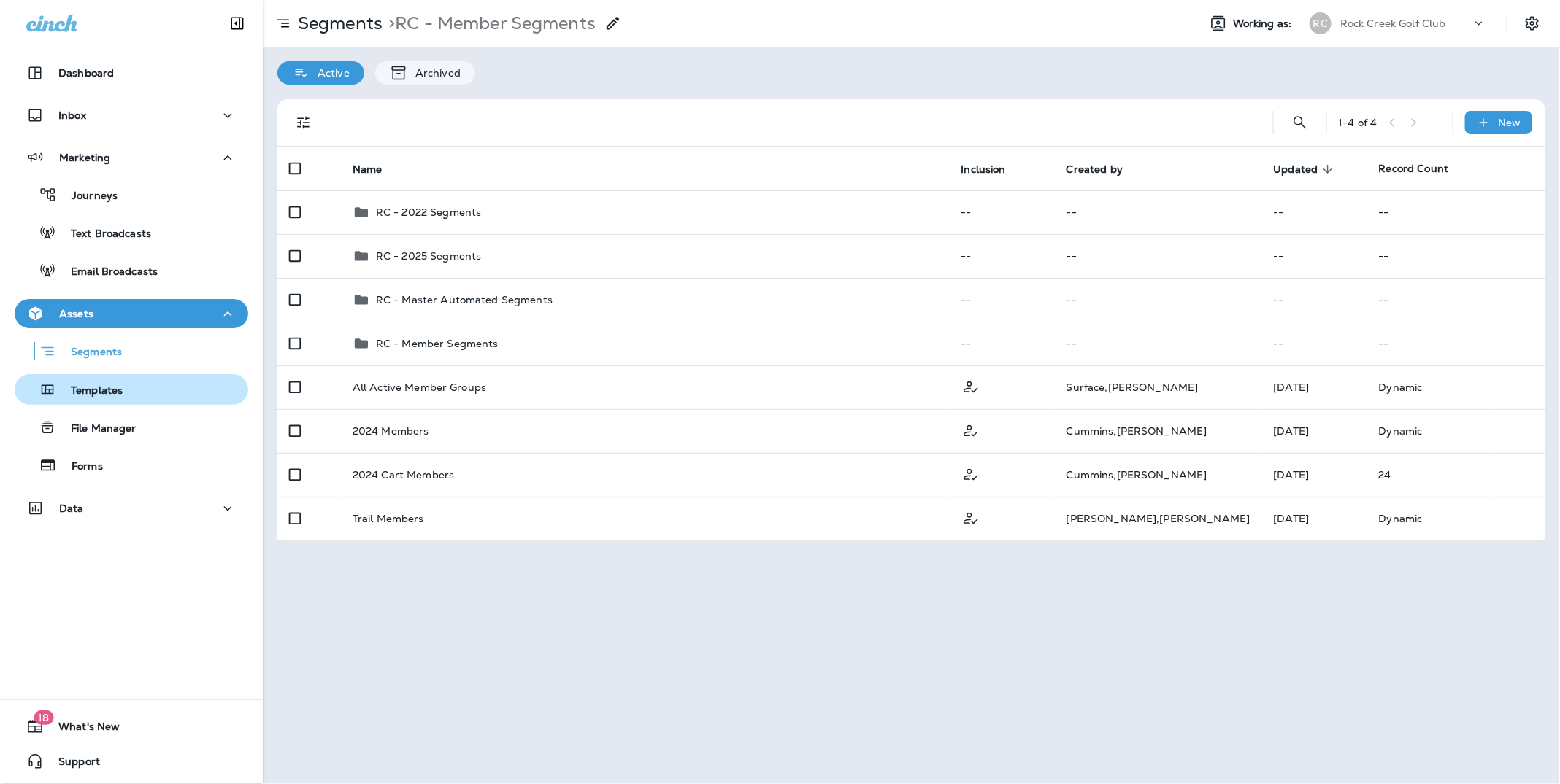
click at [90, 389] on p "Templates" at bounding box center [89, 392] width 67 height 14
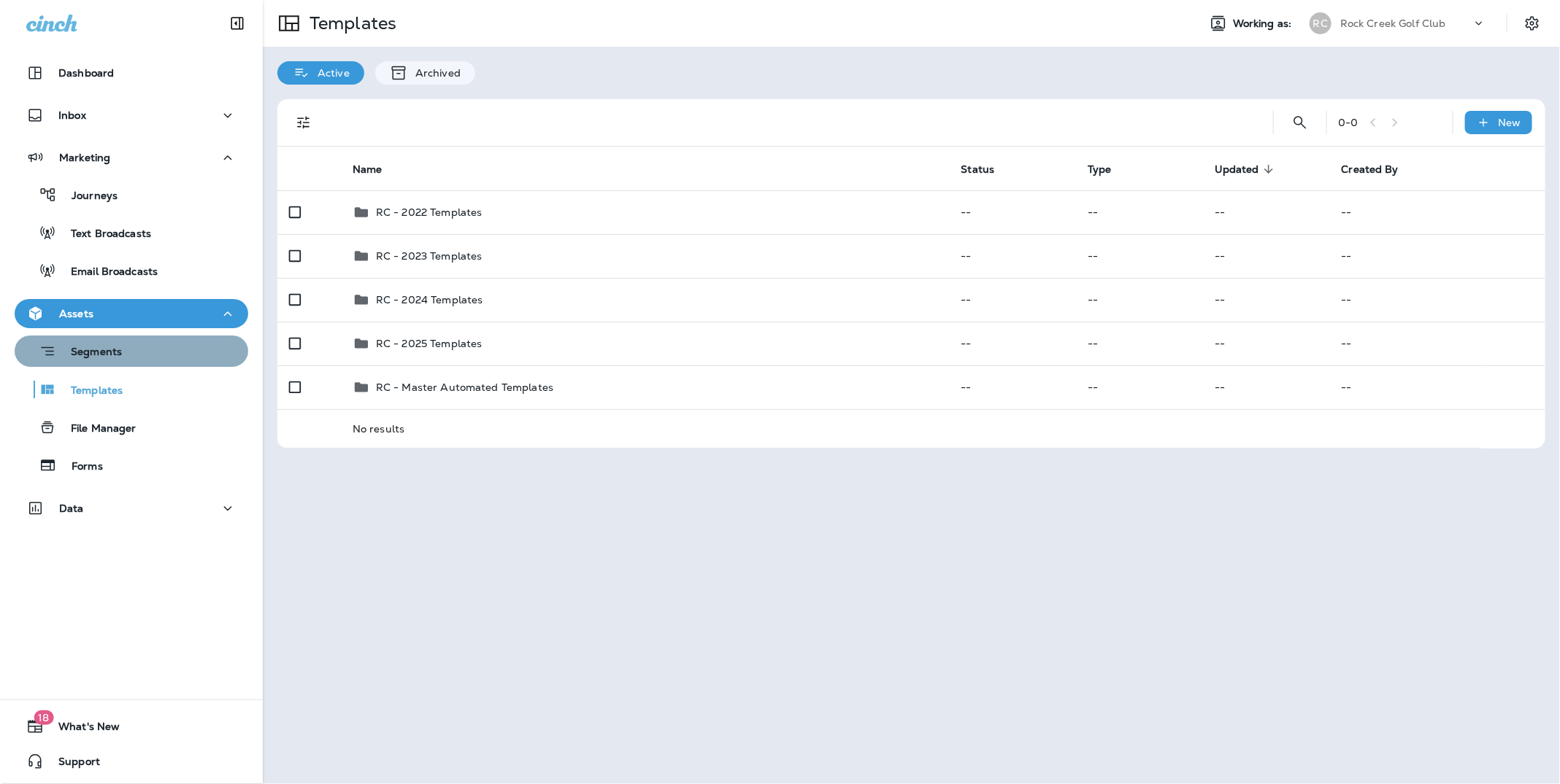
click at [101, 352] on p "Segments" at bounding box center [89, 353] width 66 height 15
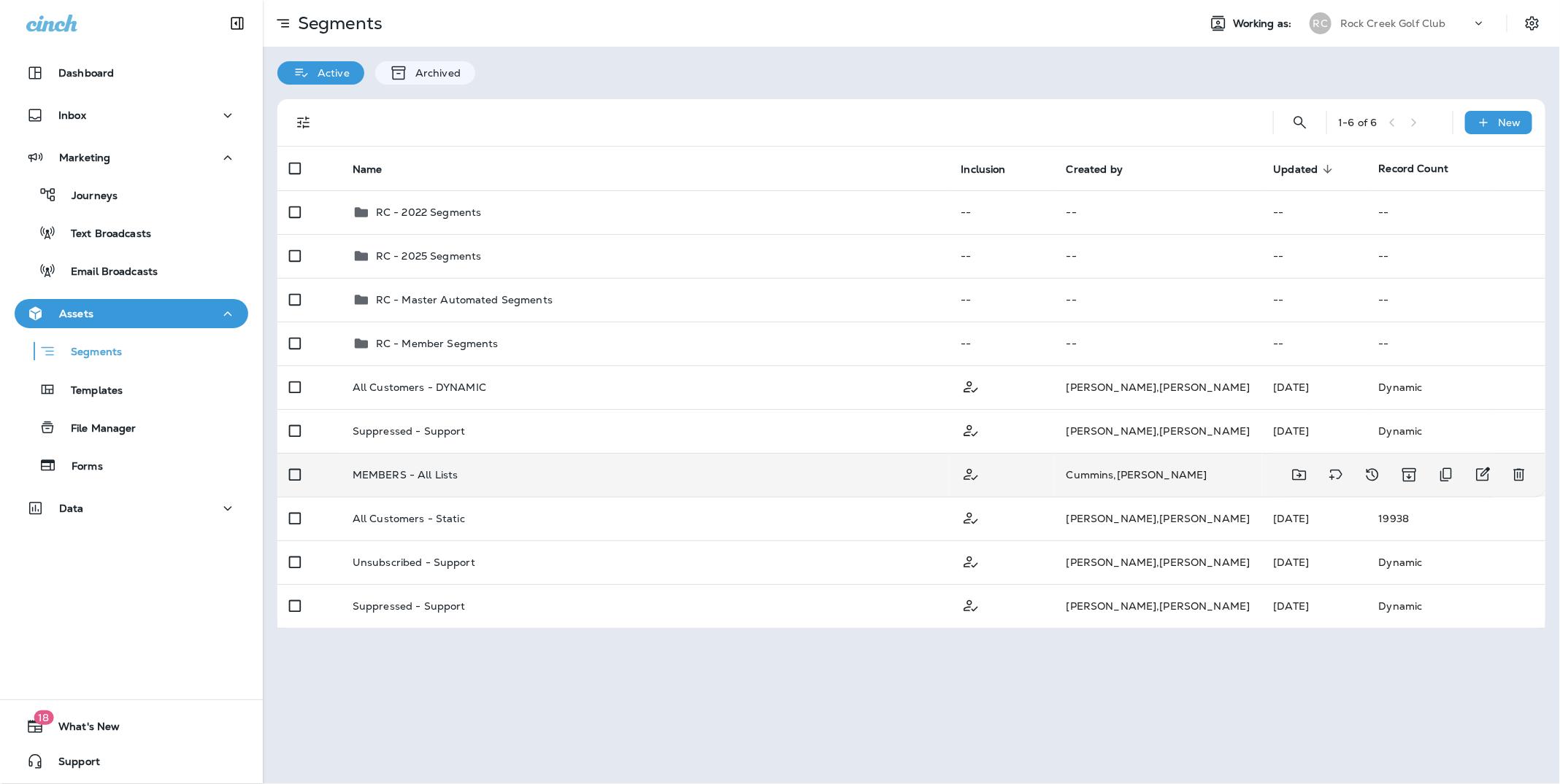
click at [425, 470] on p "MEMBERS - All Lists" at bounding box center [405, 475] width 106 height 11
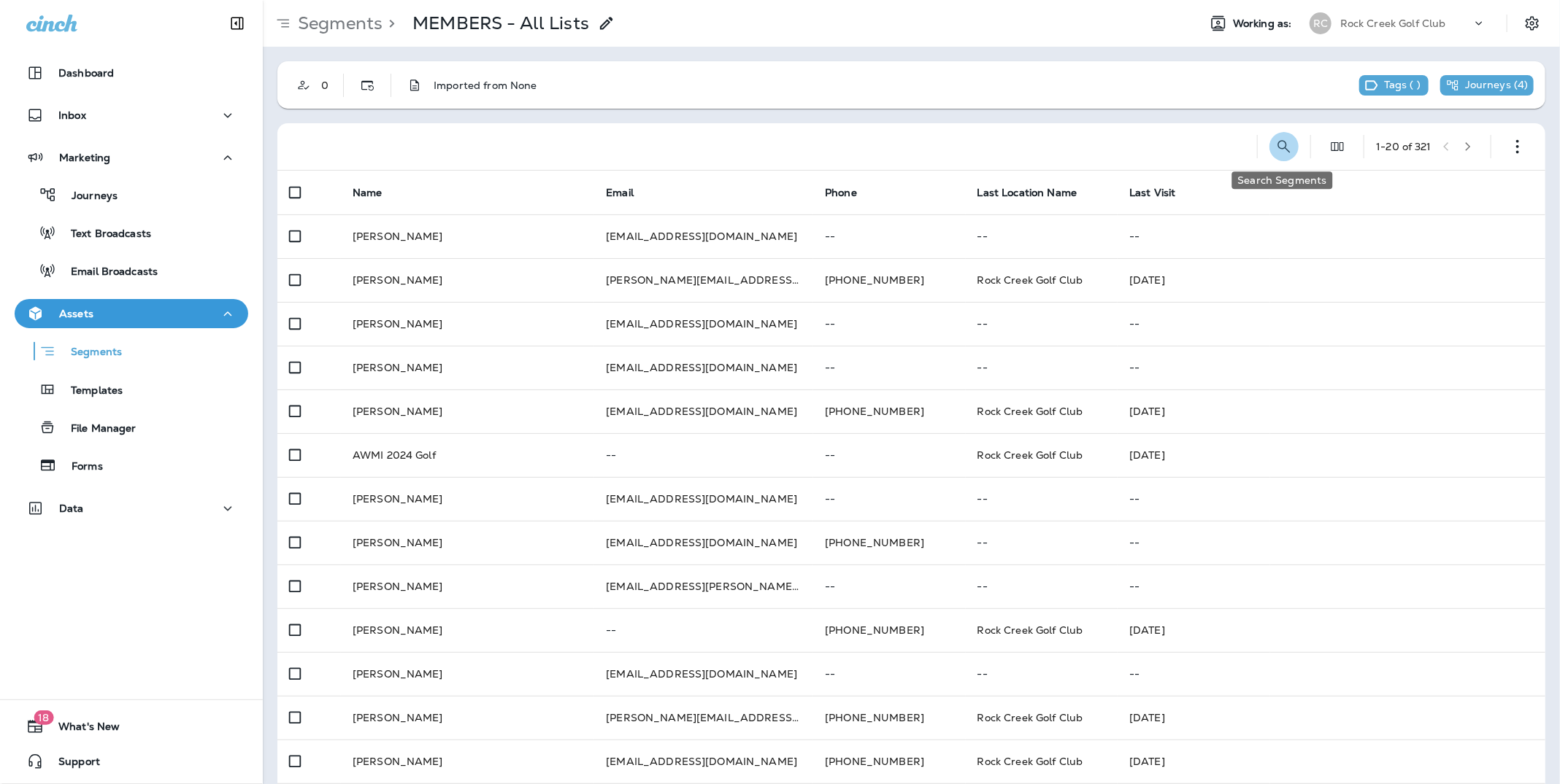
click at [1285, 145] on icon "Search Segments" at bounding box center [1284, 146] width 18 height 18
click at [1166, 147] on input "text" at bounding box center [1219, 145] width 130 height 38
type input "**********"
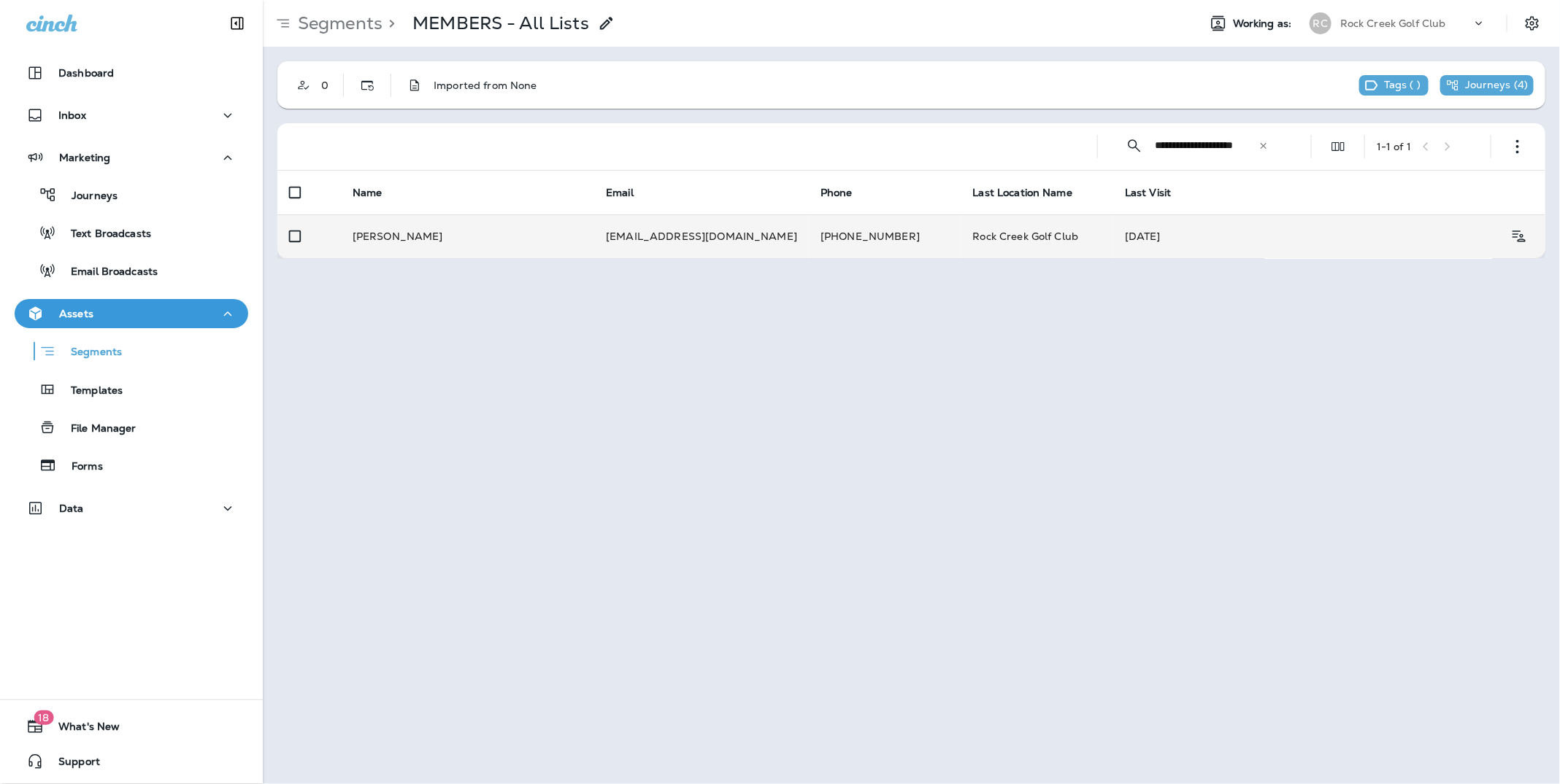
click at [636, 238] on td "[EMAIL_ADDRESS][DOMAIN_NAME]" at bounding box center [701, 236] width 215 height 44
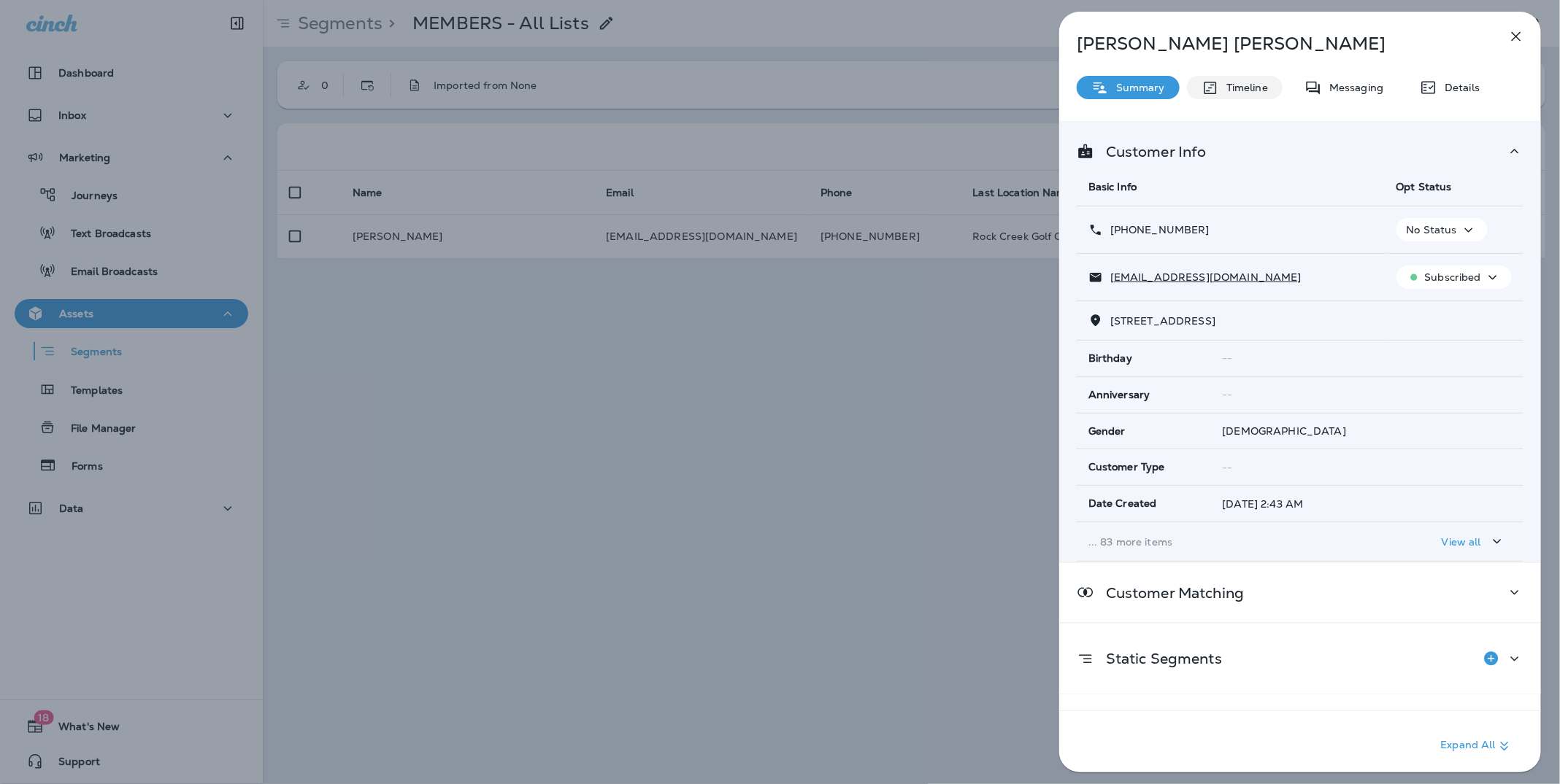
click at [1240, 87] on p "Timeline" at bounding box center [1243, 87] width 49 height 11
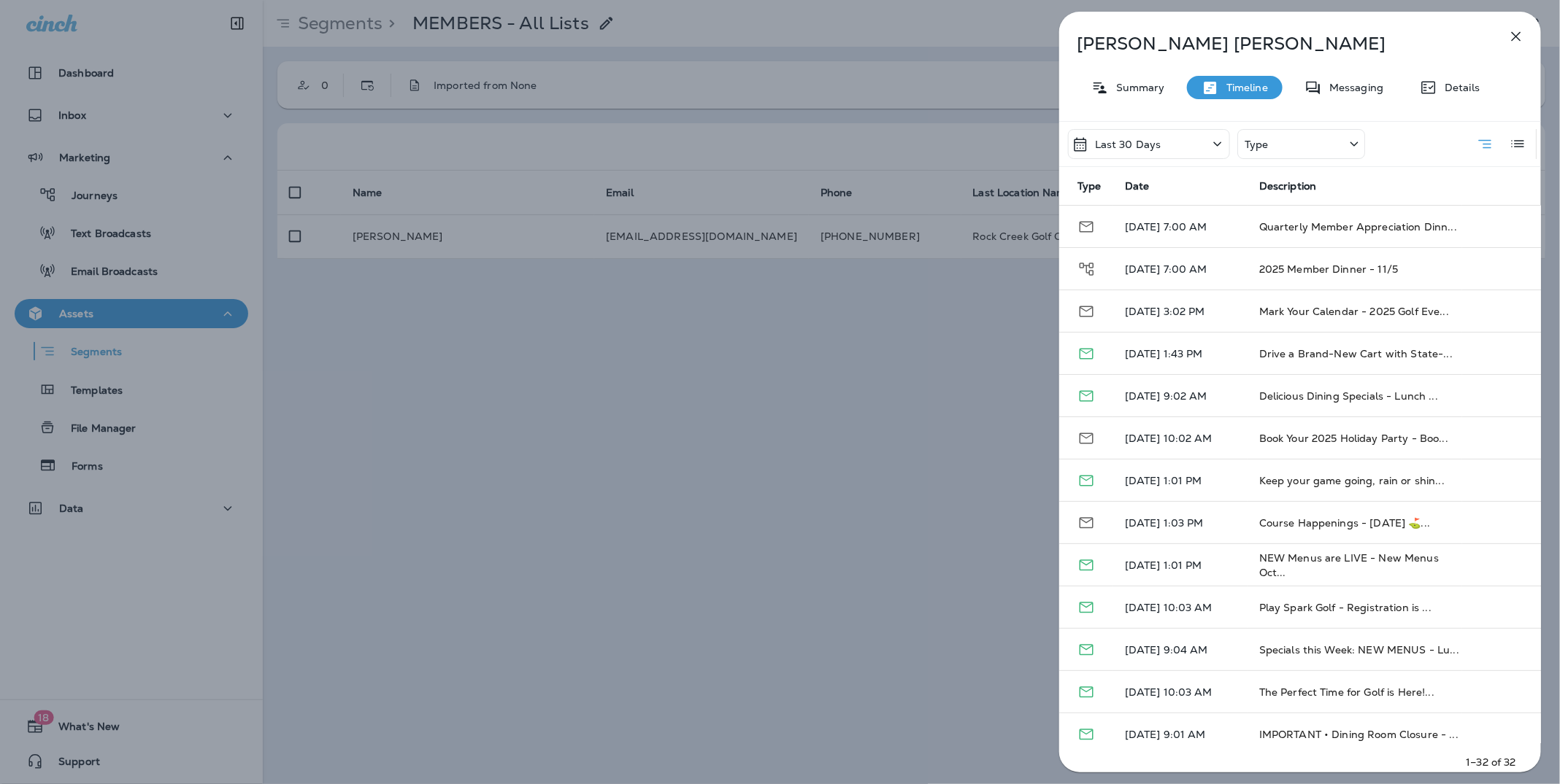
click at [100, 197] on div "[PERSON_NAME] Summary Timeline Messaging Details Last 30 Days Type Type Date De…" at bounding box center [780, 392] width 1560 height 784
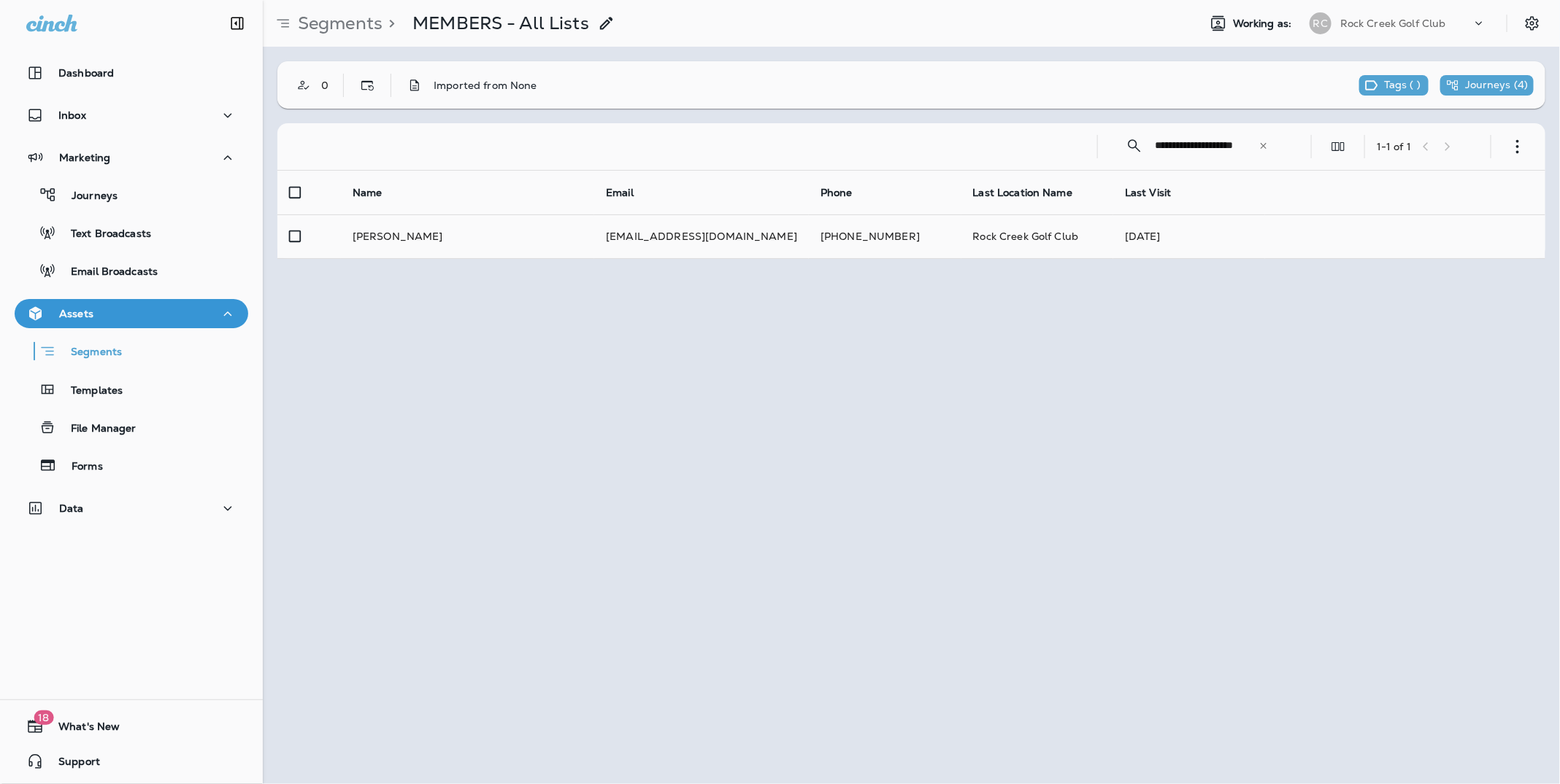
click at [98, 194] on div at bounding box center [780, 392] width 1560 height 784
click at [97, 197] on p "Journeys" at bounding box center [87, 197] width 61 height 14
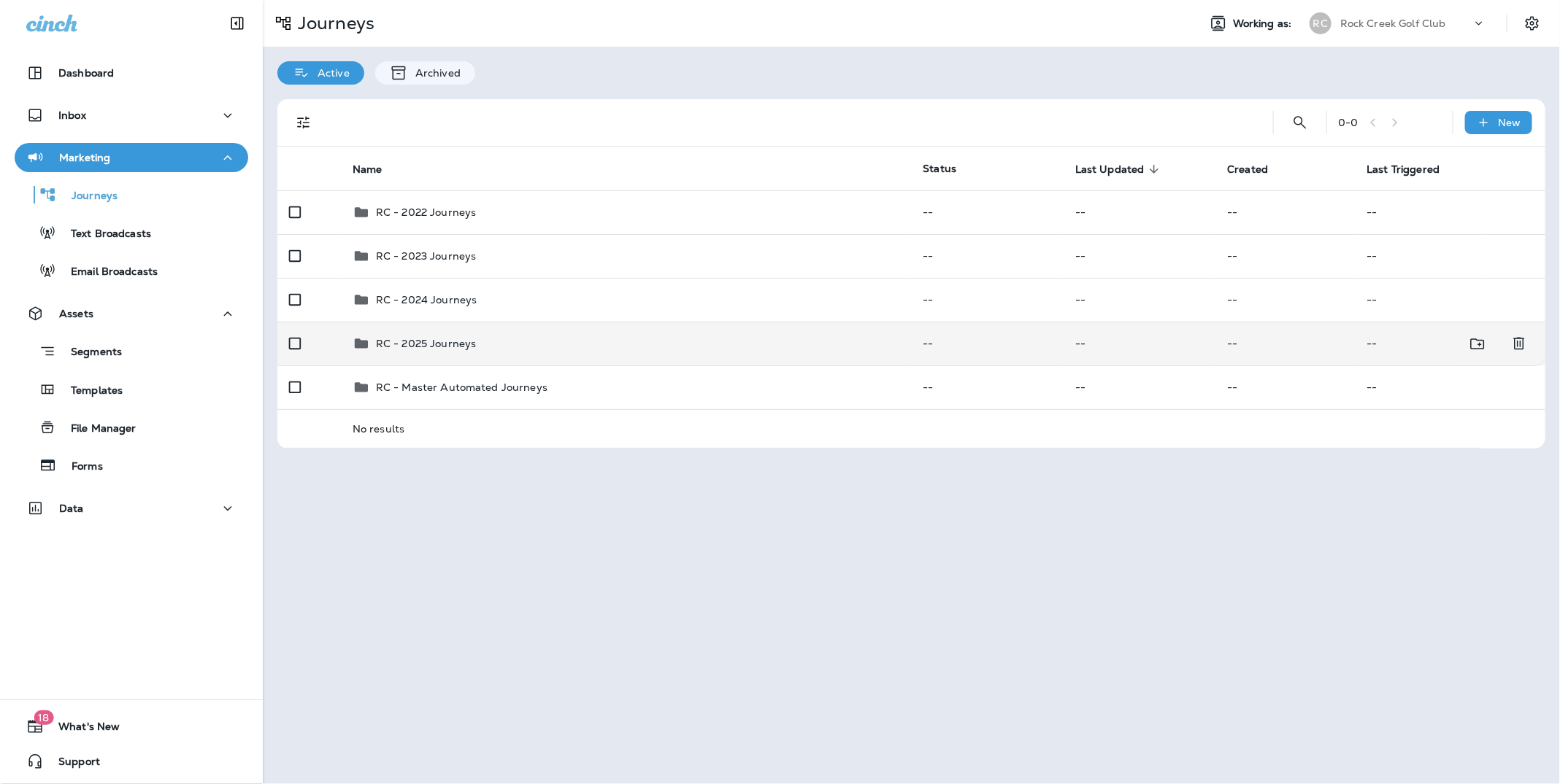
click at [438, 345] on p "RC - 2025 Journeys" at bounding box center [425, 344] width 100 height 11
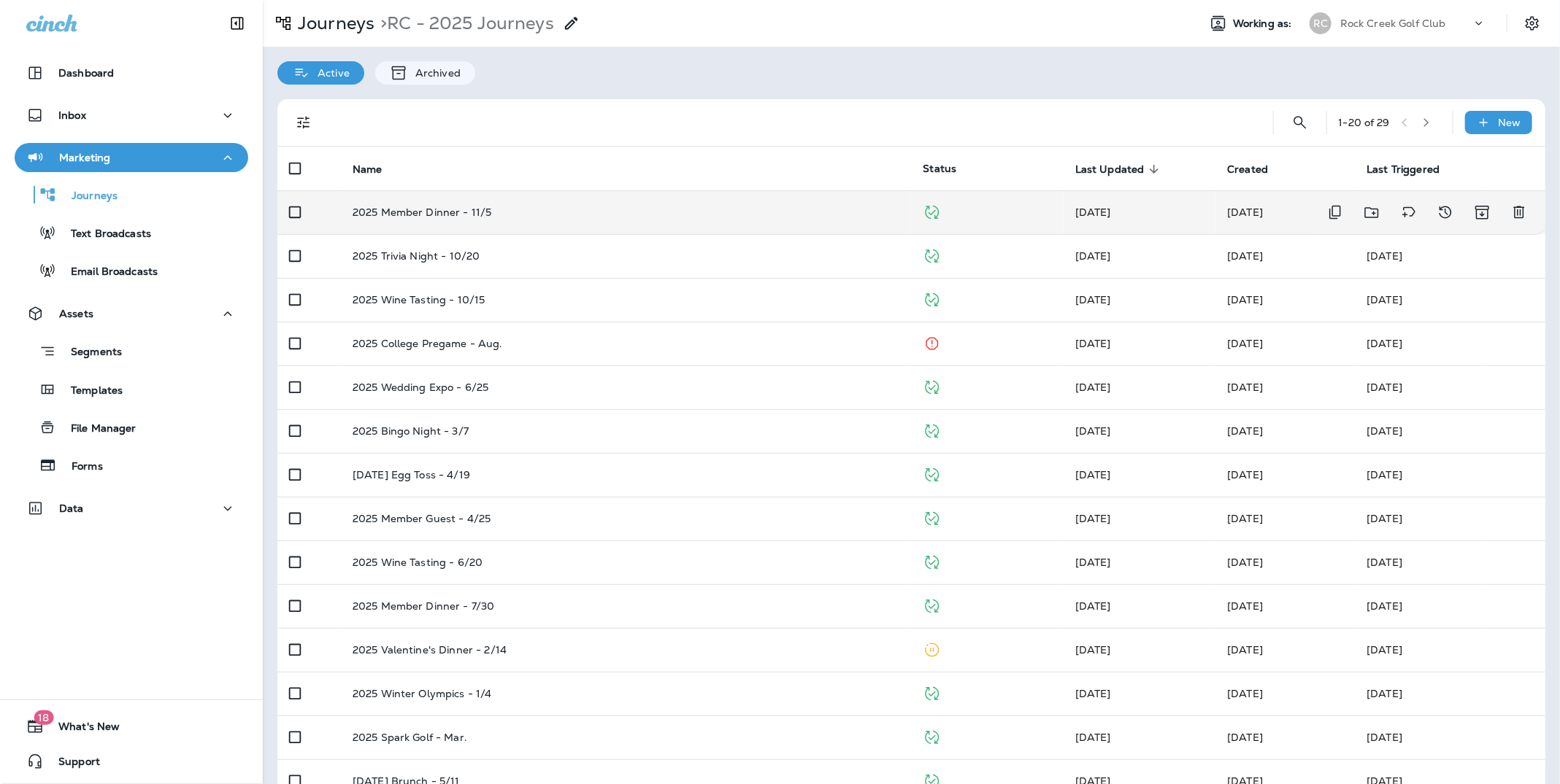
click at [430, 210] on p "2025 Member Dinner - 11/5" at bounding box center [422, 212] width 140 height 11
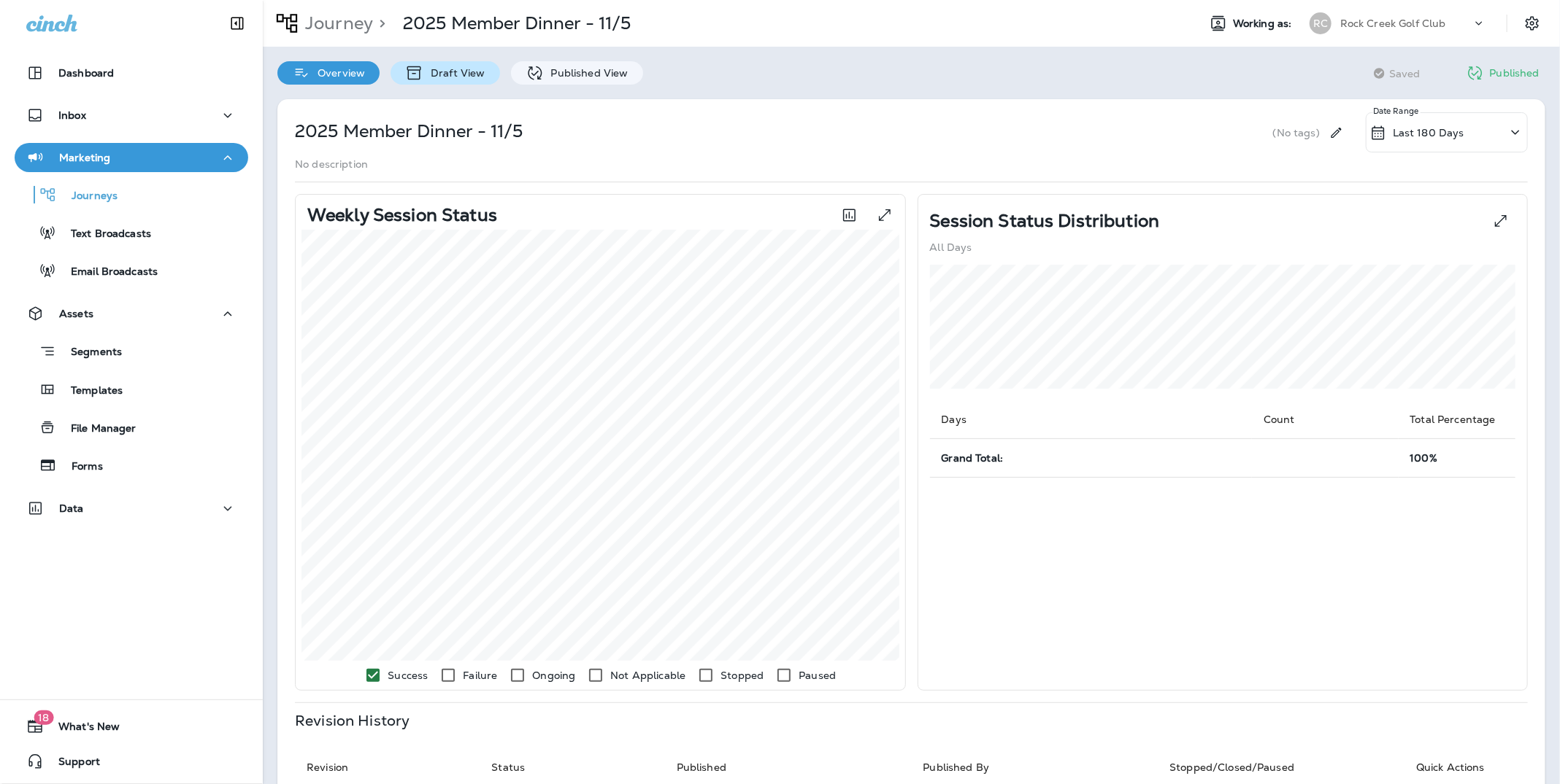
click at [456, 78] on p "Draft View" at bounding box center [453, 73] width 61 height 11
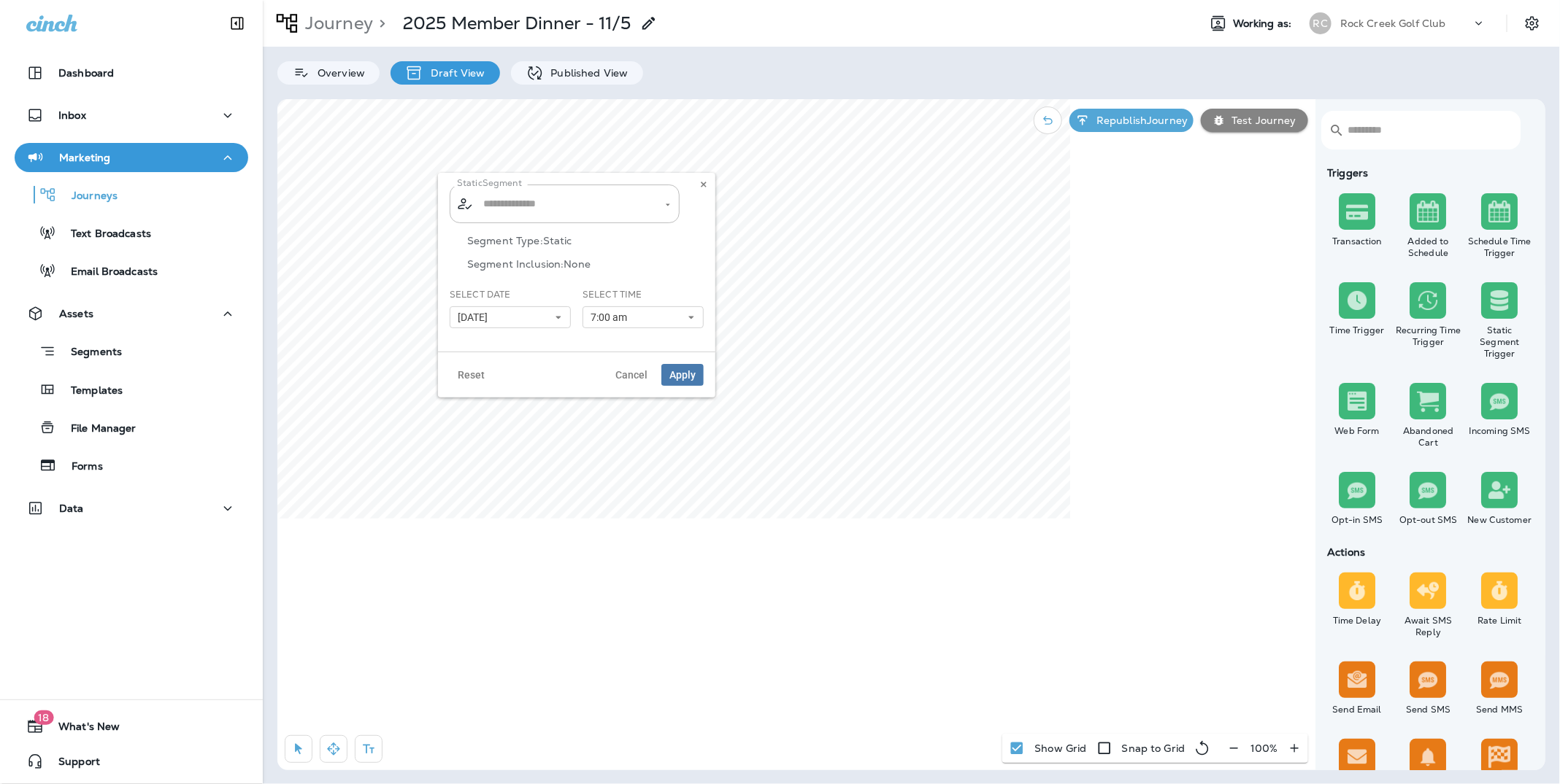
type input "**********"
